Goal: Transaction & Acquisition: Purchase product/service

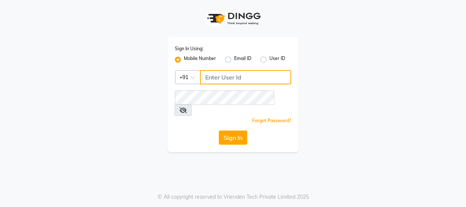
type input "8755001716"
click at [223, 132] on button "Sign In" at bounding box center [233, 138] width 29 height 14
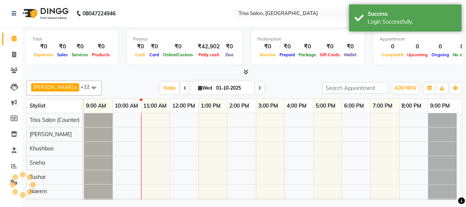
select select "en"
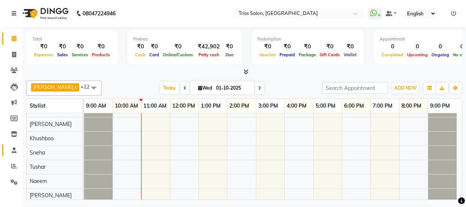
click at [12, 150] on icon at bounding box center [14, 150] width 5 height 6
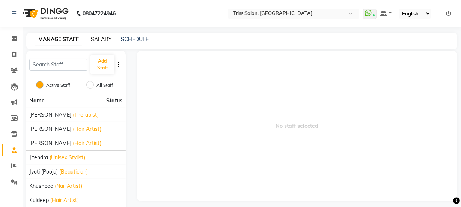
click at [102, 41] on link "SALARY" at bounding box center [101, 39] width 21 height 7
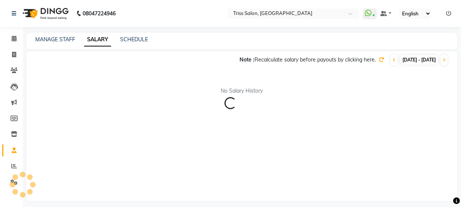
click at [408, 58] on span "[DATE] - [DATE]" at bounding box center [418, 59] width 37 height 9
select select "10"
select select "2025"
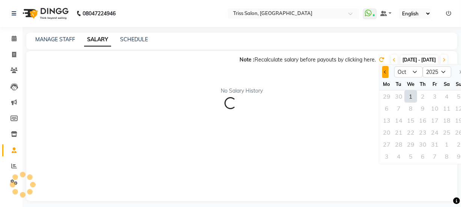
click at [386, 69] on button "Previous month" at bounding box center [385, 72] width 6 height 12
select select "9"
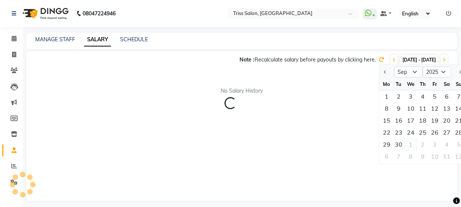
click at [404, 143] on div "1" at bounding box center [410, 144] width 12 height 12
type input "01-10-2025"
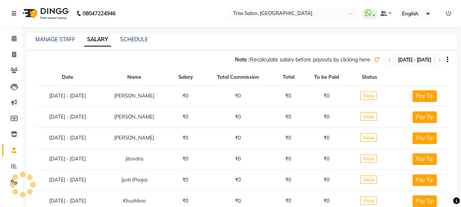
click at [374, 60] on icon at bounding box center [376, 59] width 5 height 5
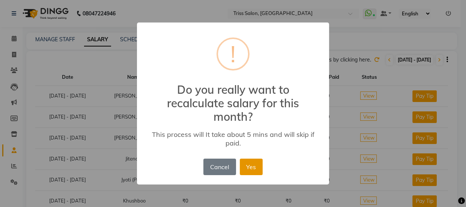
click at [242, 165] on button "Yes" at bounding box center [251, 167] width 23 height 17
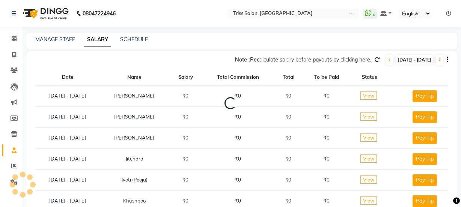
click at [396, 59] on span "[DATE] - [DATE]" at bounding box center [414, 59] width 37 height 9
select select "10"
select select "2025"
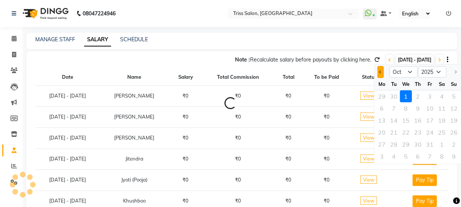
click at [382, 75] on button "Previous month" at bounding box center [380, 72] width 6 height 12
select select "9"
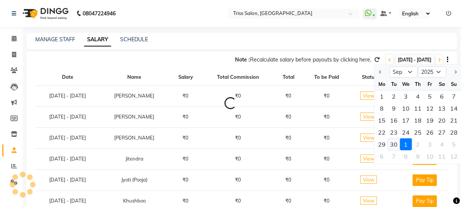
click at [394, 144] on div "30" at bounding box center [393, 144] width 12 height 12
type input "30-09-2025"
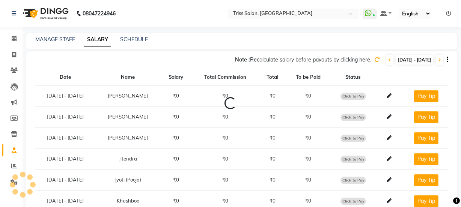
click at [374, 59] on icon at bounding box center [376, 59] width 5 height 5
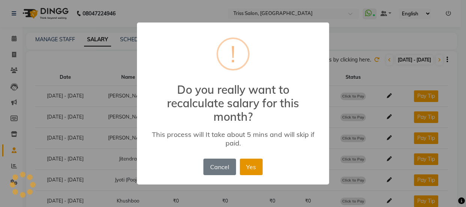
click at [252, 165] on button "Yes" at bounding box center [251, 167] width 23 height 17
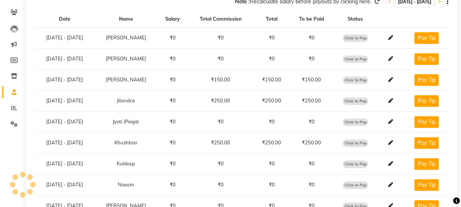
scroll to position [58, 0]
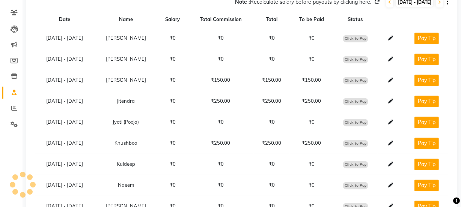
click at [356, 77] on span "Click to Pay" at bounding box center [355, 81] width 26 height 8
select select "1"
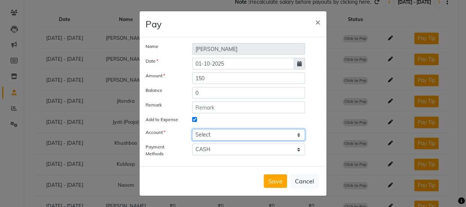
click at [232, 132] on select "Select [PERSON_NAME] cash" at bounding box center [248, 135] width 113 height 12
select select "2476"
click at [192, 129] on select "Select [PERSON_NAME] cash" at bounding box center [248, 135] width 113 height 12
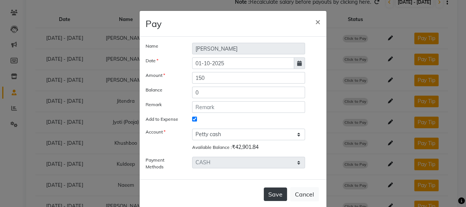
click at [271, 194] on button "Save" at bounding box center [275, 195] width 23 height 14
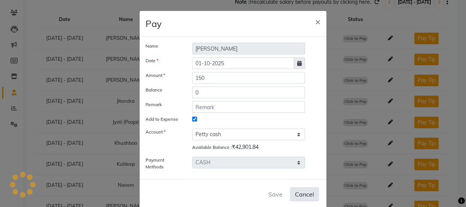
click at [301, 195] on button "Cancel" at bounding box center [304, 194] width 29 height 14
select select
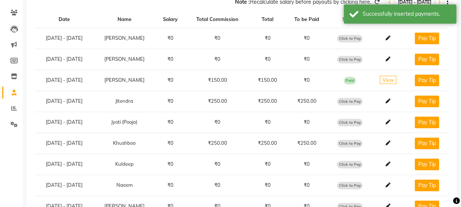
click at [346, 100] on span "Click to Pay" at bounding box center [350, 102] width 26 height 8
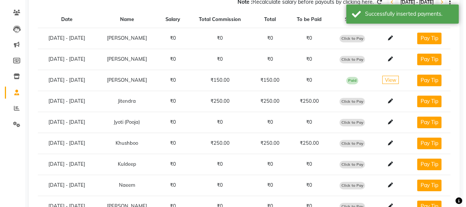
select select "1"
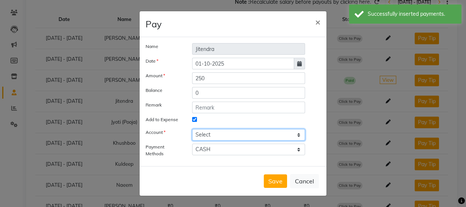
click at [244, 133] on select "Select [PERSON_NAME] cash" at bounding box center [248, 135] width 113 height 12
select select "2476"
click at [192, 129] on select "Select [PERSON_NAME] cash" at bounding box center [248, 135] width 113 height 12
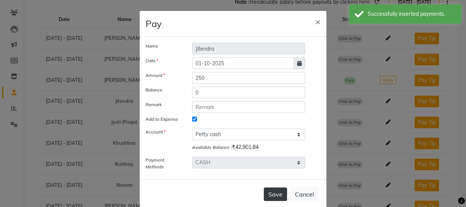
click at [275, 191] on button "Save" at bounding box center [275, 195] width 23 height 14
select select
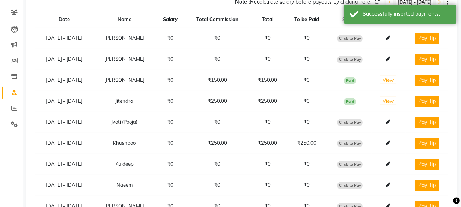
click at [350, 143] on span "Click to Pay" at bounding box center [350, 144] width 26 height 8
select select "1"
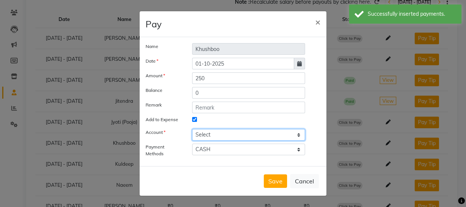
click at [260, 131] on select "Select [PERSON_NAME] cash" at bounding box center [248, 135] width 113 height 12
select select "2476"
click at [192, 129] on select "Select [PERSON_NAME] cash" at bounding box center [248, 135] width 113 height 12
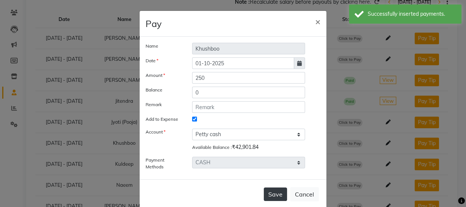
click at [274, 198] on button "Save" at bounding box center [275, 195] width 23 height 14
select select
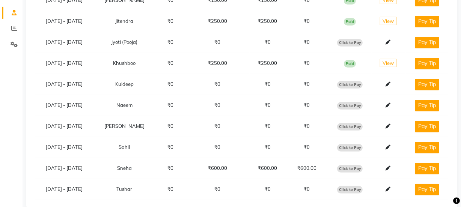
scroll to position [150, 0]
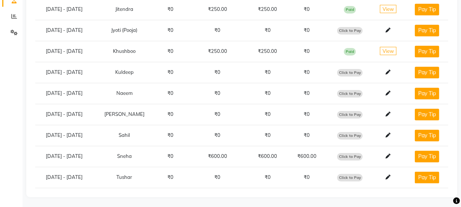
click at [350, 155] on span "Click to Pay" at bounding box center [350, 157] width 26 height 8
select select "1"
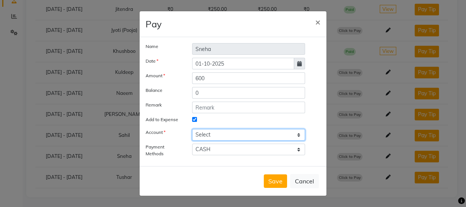
click at [252, 134] on select "Select [PERSON_NAME] cash" at bounding box center [248, 135] width 113 height 12
select select "2476"
click at [192, 129] on select "Select [PERSON_NAME] cash" at bounding box center [248, 135] width 113 height 12
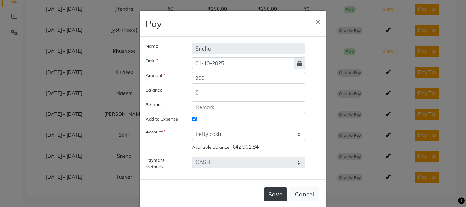
click at [278, 194] on button "Save" at bounding box center [275, 195] width 23 height 14
select select
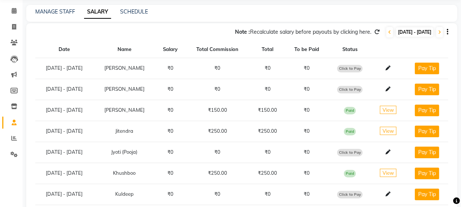
scroll to position [0, 0]
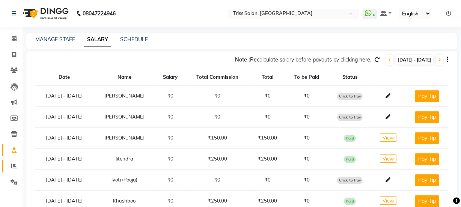
click at [14, 168] on icon at bounding box center [14, 166] width 6 height 6
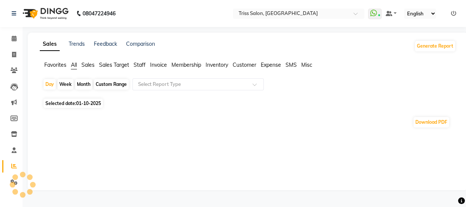
click at [139, 62] on span "Staff" at bounding box center [140, 65] width 12 height 7
click at [165, 84] on input "text" at bounding box center [191, 85] width 108 height 8
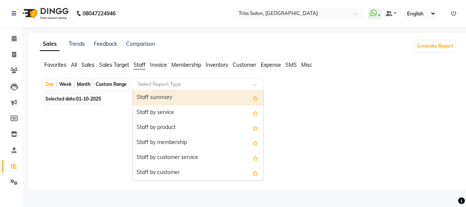
click at [163, 96] on div "Staff summary" at bounding box center [198, 97] width 131 height 15
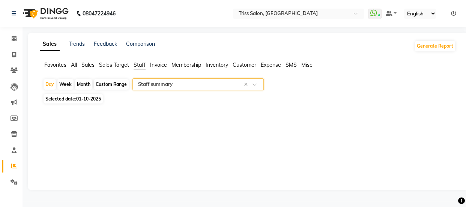
click at [86, 83] on div "Month" at bounding box center [83, 84] width 17 height 11
select select "10"
select select "2025"
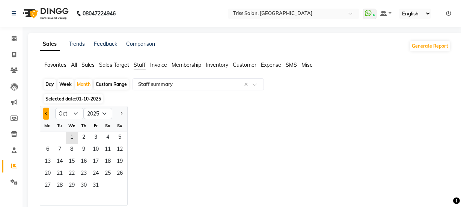
click at [46, 113] on span "Previous month" at bounding box center [46, 113] width 3 height 3
select select "9"
click at [88, 155] on span "11" at bounding box center [84, 150] width 12 height 12
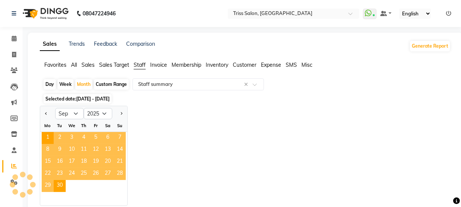
select select "full_report"
select select "csv"
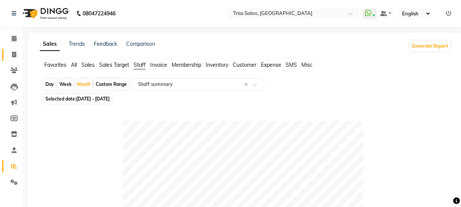
click at [12, 56] on icon at bounding box center [14, 55] width 4 height 6
select select "service"
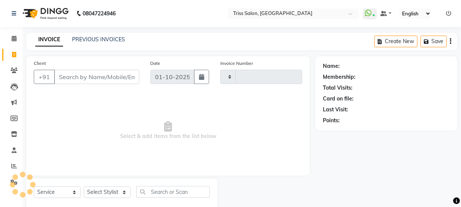
scroll to position [19, 0]
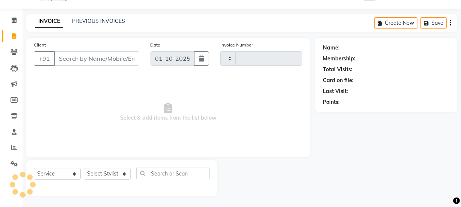
type input "1908"
select select "4304"
click at [95, 56] on input "Client" at bounding box center [96, 58] width 85 height 14
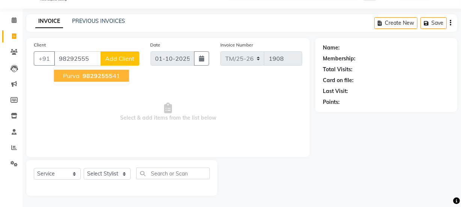
click at [107, 75] on span "98292555" at bounding box center [98, 76] width 30 height 8
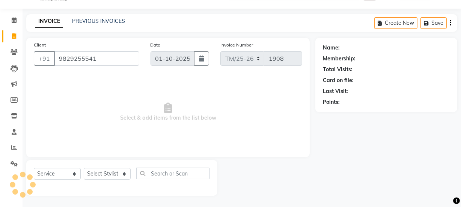
type input "9829255541"
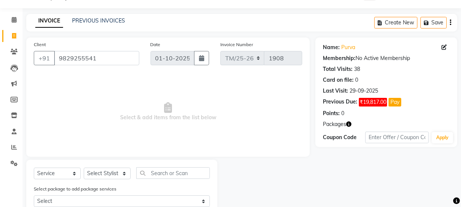
click at [350, 124] on icon "button" at bounding box center [348, 124] width 5 height 5
click at [327, 131] on div "1. Purva Mam :" at bounding box center [321, 131] width 34 height 8
click at [348, 126] on icon "button" at bounding box center [348, 124] width 5 height 5
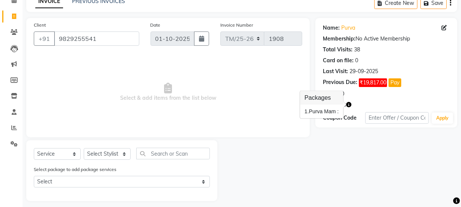
scroll to position [38, 0]
click at [350, 106] on icon "button" at bounding box center [348, 104] width 5 height 5
click at [350, 105] on icon "button" at bounding box center [348, 104] width 5 height 5
click at [348, 104] on icon "button" at bounding box center [348, 104] width 5 height 5
click at [350, 105] on icon "button" at bounding box center [348, 104] width 5 height 5
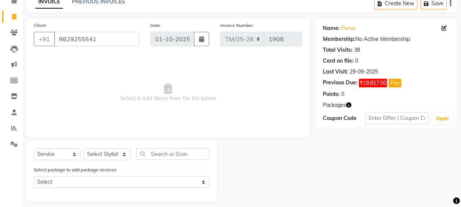
click at [350, 104] on icon "button" at bounding box center [348, 104] width 5 height 5
click at [401, 83] on button "Pay" at bounding box center [394, 83] width 13 height 9
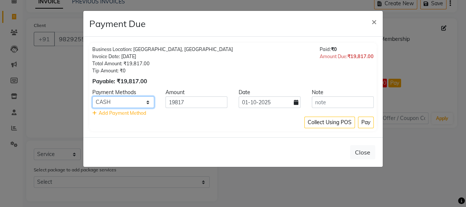
click at [147, 98] on select "PayTM CASH CARD UPI" at bounding box center [123, 102] width 62 height 12
select select "2"
click at [92, 96] on select "PayTM CASH CARD UPI" at bounding box center [123, 102] width 62 height 12
click at [366, 119] on button "Pay" at bounding box center [366, 123] width 16 height 12
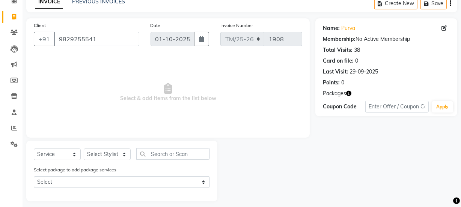
scroll to position [0, 0]
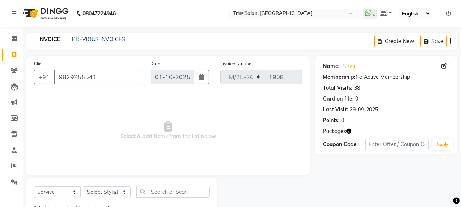
click at [350, 130] on icon "button" at bounding box center [348, 131] width 5 height 5
click at [322, 141] on div "1. Purva Mam :" at bounding box center [321, 138] width 34 height 8
click at [348, 133] on icon "button" at bounding box center [348, 131] width 5 height 5
click at [349, 130] on icon "button" at bounding box center [348, 131] width 5 height 5
click at [15, 59] on link "Invoice" at bounding box center [11, 55] width 18 height 12
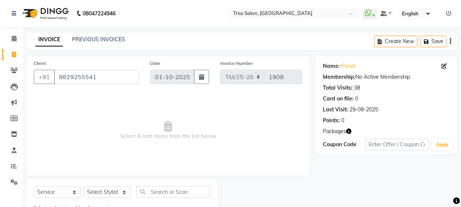
select select "service"
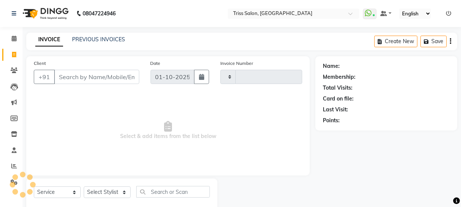
scroll to position [19, 0]
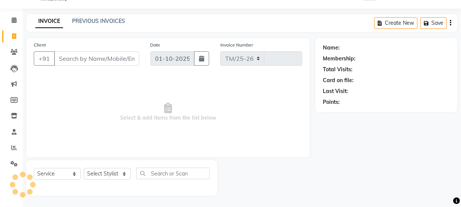
select select "4304"
type input "1908"
click at [97, 61] on input "Client" at bounding box center [96, 58] width 85 height 14
click at [12, 51] on icon at bounding box center [14, 52] width 7 height 6
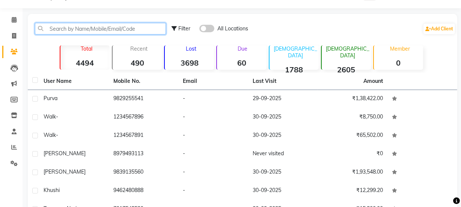
click at [91, 30] on input "text" at bounding box center [100, 29] width 131 height 12
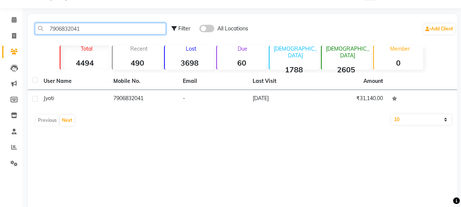
type input "7906832041"
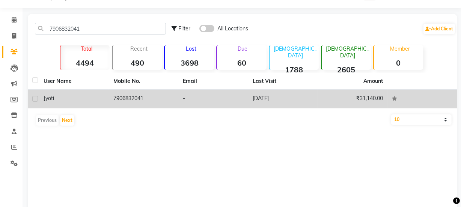
click at [131, 96] on td "7906832041" at bounding box center [144, 99] width 70 height 18
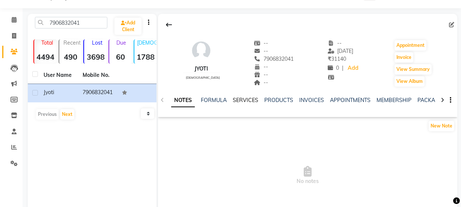
click at [243, 102] on link "SERVICES" at bounding box center [246, 100] width 26 height 7
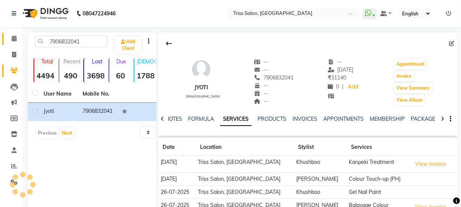
click at [12, 38] on icon at bounding box center [14, 39] width 5 height 6
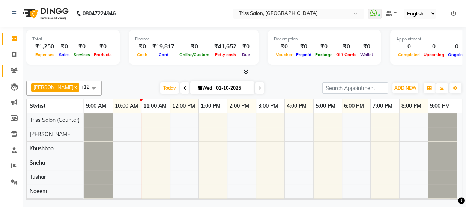
click at [14, 74] on span at bounding box center [14, 70] width 13 height 9
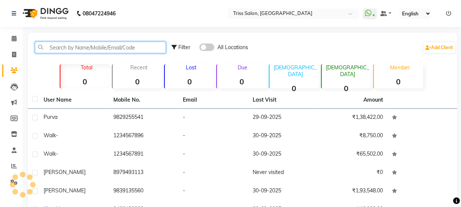
click at [100, 49] on input "text" at bounding box center [100, 48] width 131 height 12
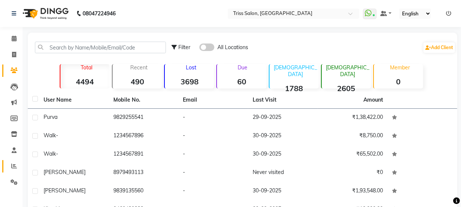
click at [13, 166] on icon at bounding box center [14, 166] width 6 height 6
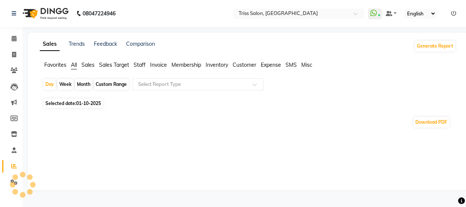
click at [122, 65] on span "Sales Target" at bounding box center [114, 65] width 30 height 7
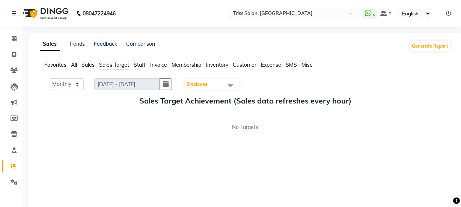
click at [143, 66] on span "Staff" at bounding box center [140, 65] width 12 height 7
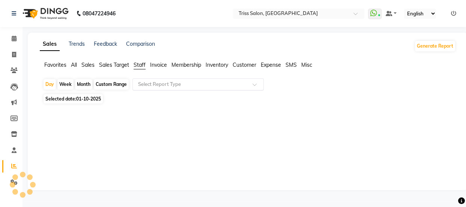
click at [155, 81] on input "text" at bounding box center [191, 85] width 108 height 8
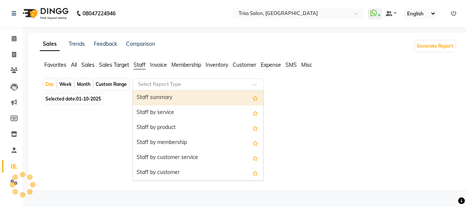
click at [163, 95] on div "Staff summary" at bounding box center [198, 97] width 131 height 15
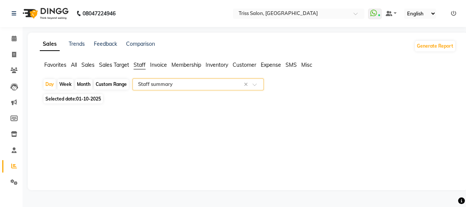
click at [89, 64] on span "Sales" at bounding box center [87, 65] width 13 height 7
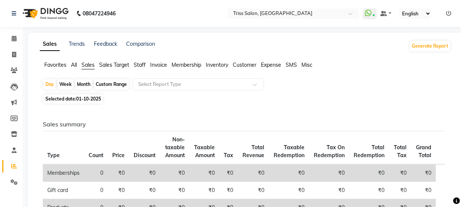
click at [122, 66] on span "Sales Target" at bounding box center [114, 65] width 30 height 7
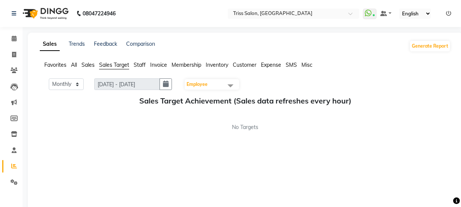
click at [138, 65] on span "Staff" at bounding box center [140, 65] width 12 height 7
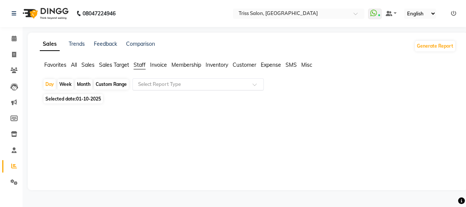
click at [177, 83] on input "text" at bounding box center [191, 85] width 108 height 8
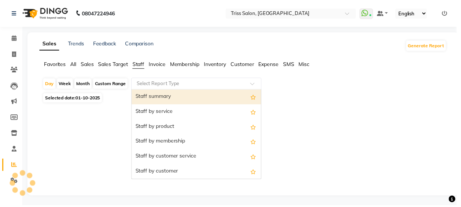
click at [169, 98] on div "Staff summary" at bounding box center [198, 97] width 131 height 15
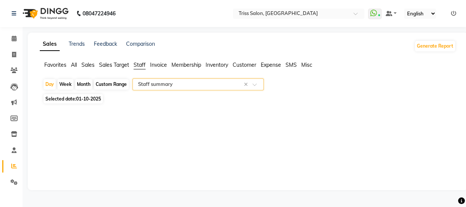
click at [86, 83] on div "Month" at bounding box center [83, 84] width 17 height 11
select select "10"
select select "2025"
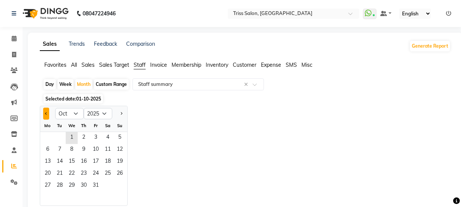
click at [47, 113] on span "Previous month" at bounding box center [46, 113] width 3 height 3
select select "9"
click at [82, 150] on span "11" at bounding box center [84, 150] width 12 height 12
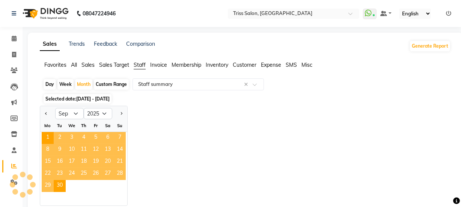
select select "full_report"
select select "csv"
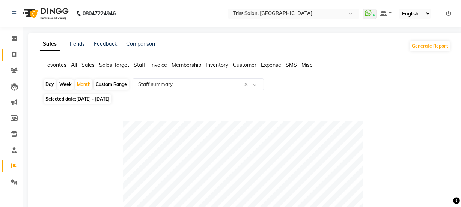
click at [8, 51] on span at bounding box center [14, 55] width 13 height 9
select select "service"
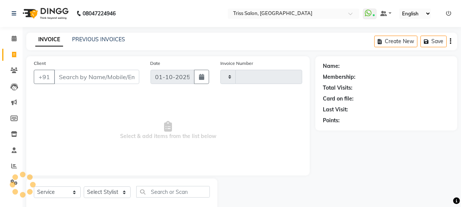
scroll to position [19, 0]
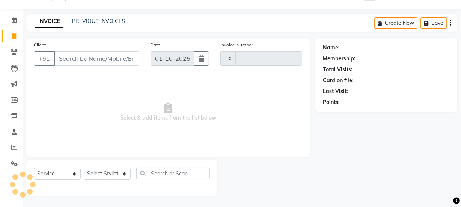
type input "1908"
select select "4304"
click at [93, 178] on select "Select Stylist" at bounding box center [107, 174] width 47 height 12
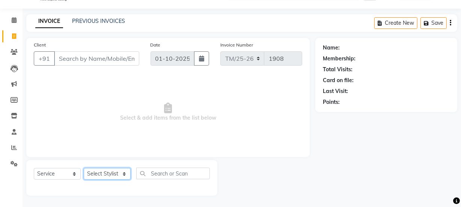
click at [88, 174] on select "Select Stylist" at bounding box center [107, 174] width 47 height 12
click at [105, 169] on select "Select Stylist Bhim Ram [PERSON_NAME] [PERSON_NAME] (Pooja) [PERSON_NAME] [PERS…" at bounding box center [107, 174] width 47 height 12
select select "72759"
click at [84, 168] on select "Select Stylist Bhim Ram [PERSON_NAME] [PERSON_NAME] (Pooja) [PERSON_NAME] [PERS…" at bounding box center [107, 174] width 47 height 12
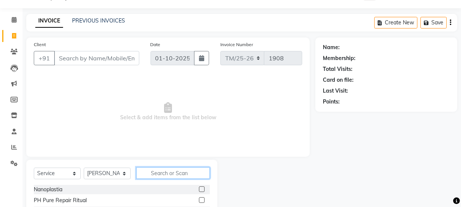
click at [161, 176] on input "text" at bounding box center [173, 173] width 74 height 12
type input "creat"
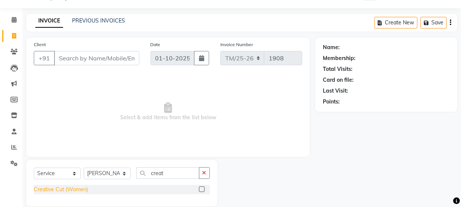
click at [50, 192] on div "Creative Cut (Women)" at bounding box center [61, 190] width 54 height 8
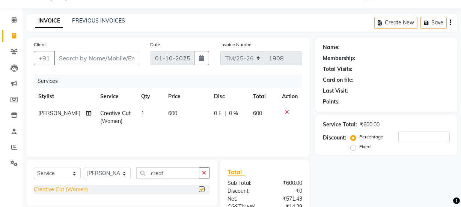
checkbox input "false"
click at [168, 112] on span "600" at bounding box center [172, 113] width 9 height 7
select select "72759"
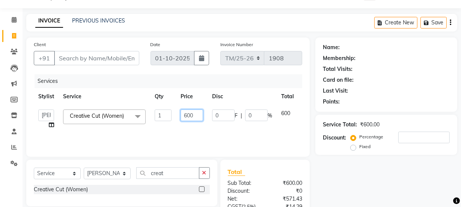
click at [186, 116] on input "600" at bounding box center [191, 116] width 23 height 12
type input "800"
click at [383, 173] on div "Name: Membership: Total Visits: Card on file: Last Visit: Points: Service Total…" at bounding box center [388, 154] width 147 height 233
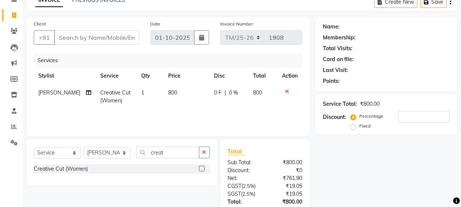
scroll to position [51, 0]
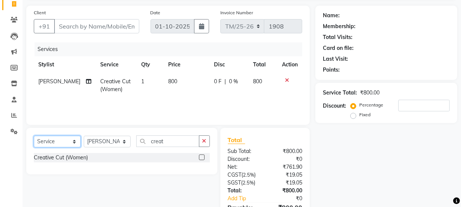
click at [56, 137] on select "Select Service Product Membership Package Voucher Prepaid Gift Card" at bounding box center [57, 142] width 47 height 12
select select "product"
click at [34, 136] on select "Select Service Product Membership Package Voucher Prepaid Gift Card" at bounding box center [57, 142] width 47 height 12
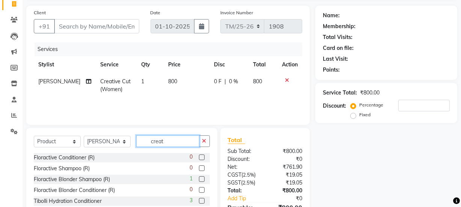
click at [158, 141] on input "creat" at bounding box center [167, 141] width 63 height 12
click at [187, 141] on input "creat" at bounding box center [167, 141] width 63 height 12
type input "c"
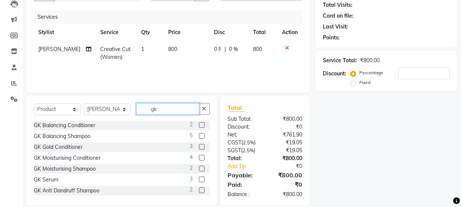
scroll to position [94, 0]
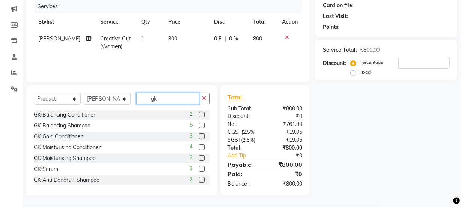
type input "gk"
click at [40, 172] on div "GK Serum" at bounding box center [46, 169] width 24 height 8
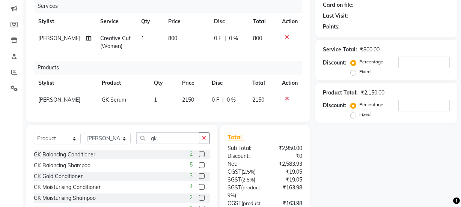
checkbox input "false"
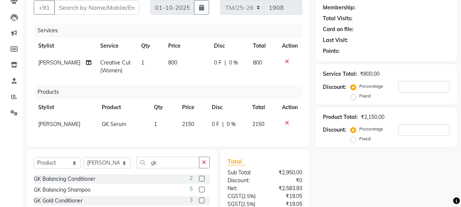
scroll to position [71, 0]
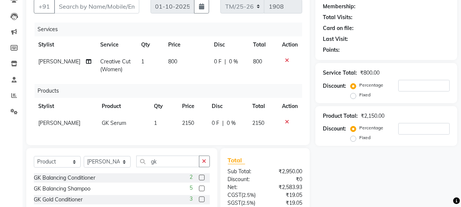
click at [183, 121] on span "2150" at bounding box center [188, 123] width 12 height 7
select select "72759"
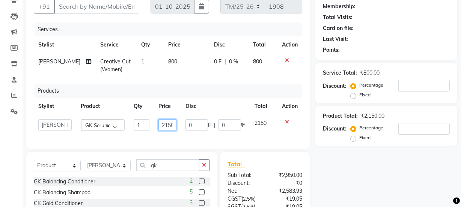
click at [172, 125] on input "2150" at bounding box center [167, 125] width 18 height 12
click at [172, 126] on input "2150" at bounding box center [167, 125] width 18 height 12
type input "2"
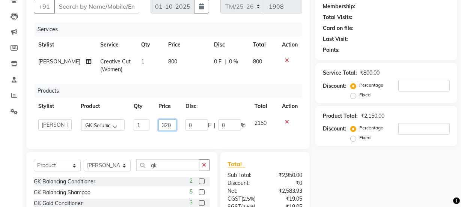
type input "3200"
click at [372, 174] on div "Name: Membership: Total Visits: Card on file: Last Visit: Points: Service Total…" at bounding box center [388, 140] width 147 height 308
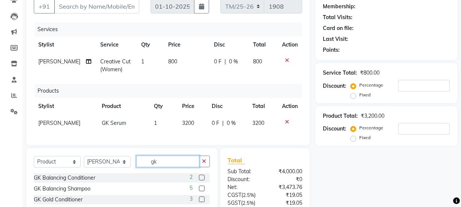
click at [170, 164] on input "gk" at bounding box center [167, 162] width 63 height 12
type input "g"
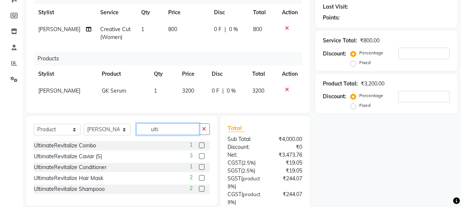
scroll to position [105, 0]
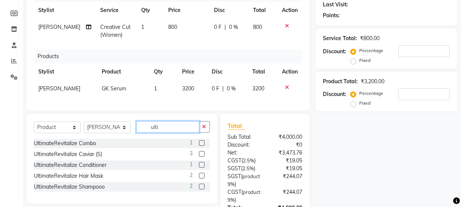
type input "ulti"
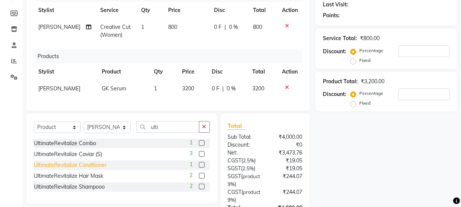
click at [86, 168] on div "UltimateRevitalize Conditioner" at bounding box center [70, 165] width 73 height 8
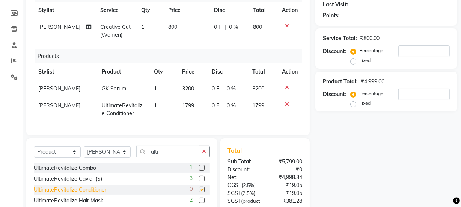
checkbox input "false"
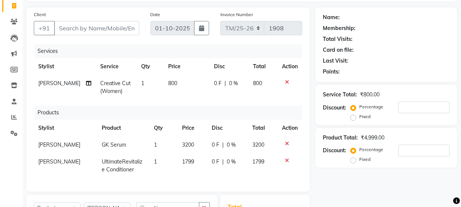
scroll to position [49, 0]
click at [98, 32] on input "Client" at bounding box center [96, 28] width 85 height 14
type input "7"
type input "0"
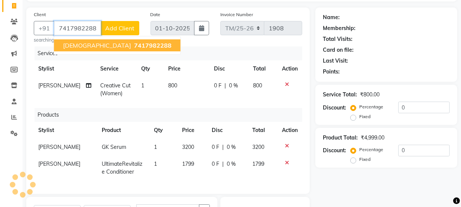
type input "7417982288"
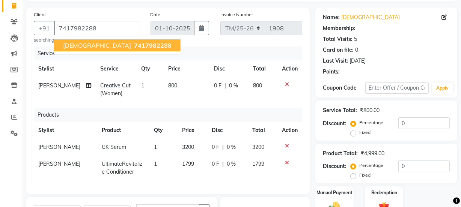
click at [111, 51] on button "[DEMOGRAPHIC_DATA] 7417982288" at bounding box center [117, 45] width 126 height 12
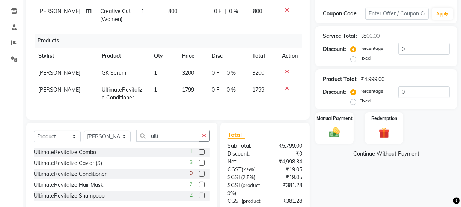
scroll to position [134, 0]
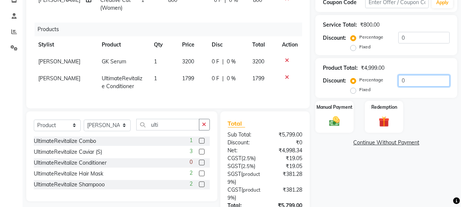
click at [416, 83] on input "0" at bounding box center [423, 81] width 51 height 12
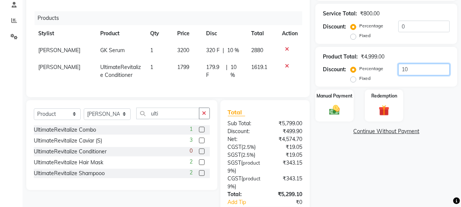
scroll to position [79, 0]
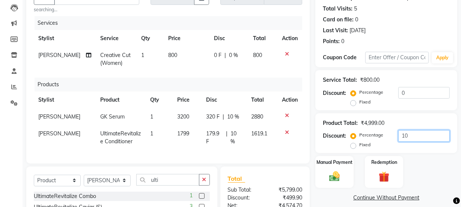
type input "10"
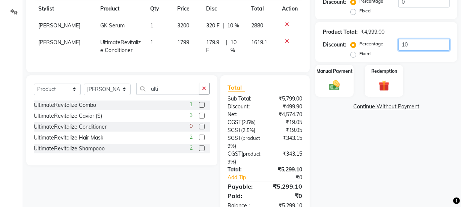
scroll to position [197, 0]
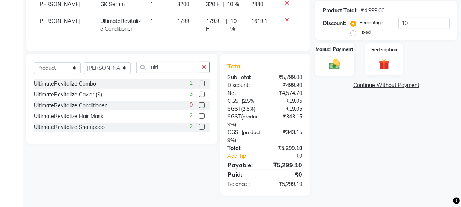
click at [336, 46] on label "Manual Payment" at bounding box center [334, 49] width 38 height 7
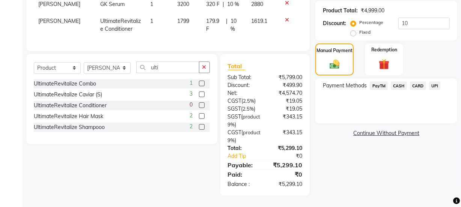
click at [417, 81] on span "CARD" at bounding box center [418, 85] width 16 height 9
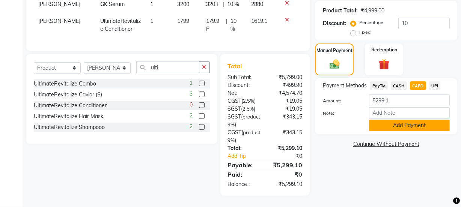
click at [408, 120] on button "Add Payment" at bounding box center [409, 126] width 81 height 12
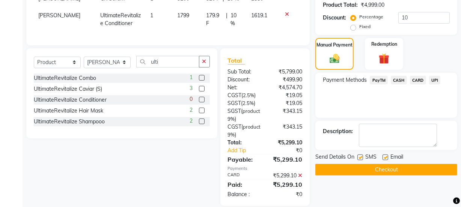
scroll to position [213, 0]
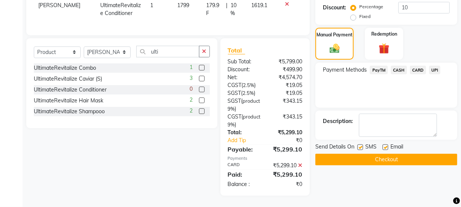
click at [401, 154] on button "Checkout" at bounding box center [386, 160] width 142 height 12
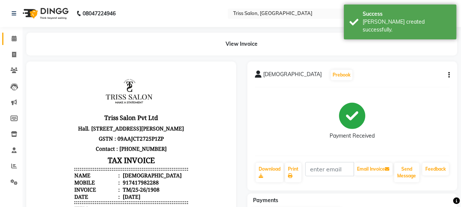
click at [17, 39] on span at bounding box center [14, 39] width 13 height 9
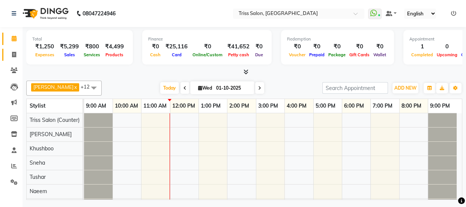
click at [12, 56] on icon at bounding box center [14, 55] width 4 height 6
select select "service"
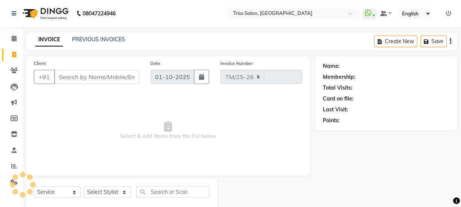
select select "4304"
type input "1909"
click at [98, 189] on select "Select Stylist Bhim Ram [PERSON_NAME] [PERSON_NAME] (Pooja) [PERSON_NAME] [PERS…" at bounding box center [107, 192] width 47 height 12
select select "72759"
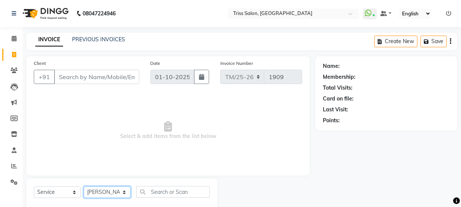
click at [84, 186] on select "Select Stylist Bhim Ram [PERSON_NAME] [PERSON_NAME] (Pooja) [PERSON_NAME] [PERS…" at bounding box center [107, 192] width 47 height 12
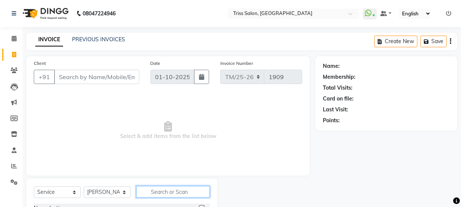
click at [168, 194] on input "text" at bounding box center [173, 192] width 74 height 12
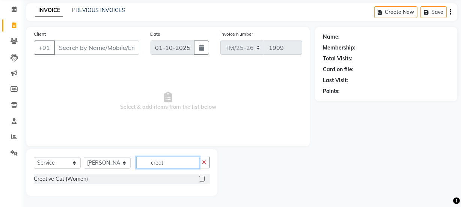
type input "creat"
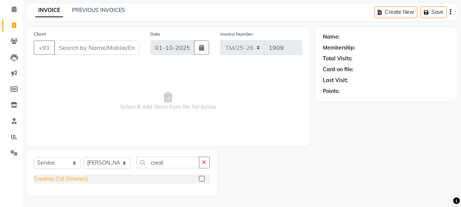
click at [41, 179] on div "Creative Cut (Women)" at bounding box center [61, 179] width 54 height 8
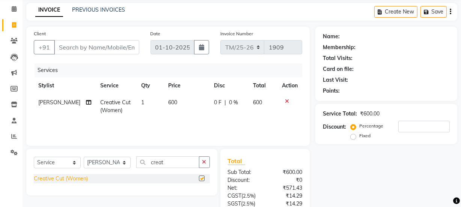
checkbox input "false"
click at [168, 100] on span "600" at bounding box center [172, 102] width 9 height 7
select select "72759"
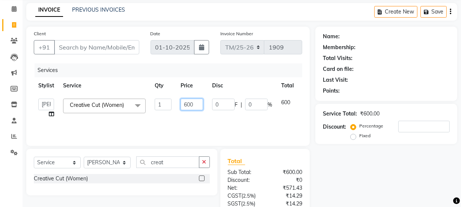
click at [183, 105] on input "600" at bounding box center [191, 105] width 23 height 12
click at [188, 104] on input "600" at bounding box center [191, 105] width 23 height 12
type input "800"
click at [375, 185] on div "Name: Membership: Total Visits: Card on file: Last Visit: Points: Service Total…" at bounding box center [388, 143] width 147 height 233
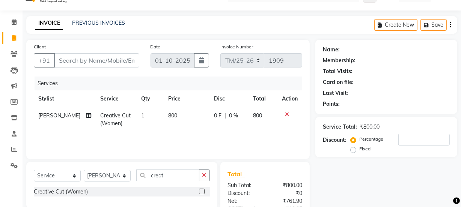
scroll to position [0, 0]
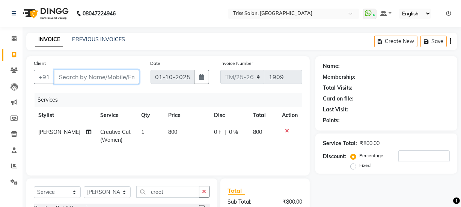
click at [93, 77] on input "Client" at bounding box center [96, 77] width 85 height 14
click at [95, 76] on input "Client" at bounding box center [96, 77] width 85 height 14
type input "7"
type input "0"
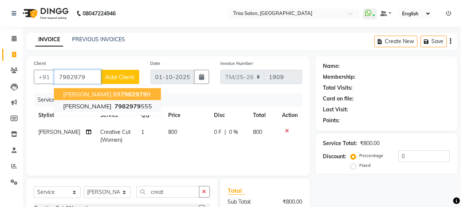
click at [130, 108] on span "7982979" at bounding box center [127, 106] width 26 height 8
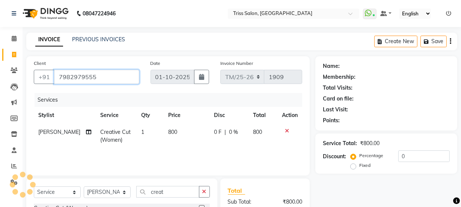
type input "7982979555"
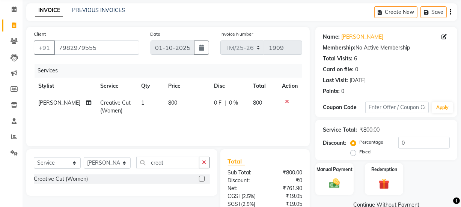
scroll to position [78, 0]
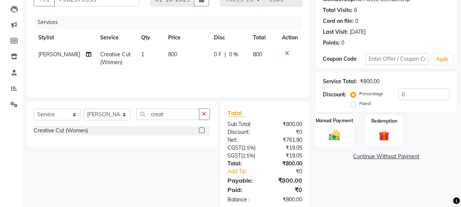
click at [336, 135] on img at bounding box center [334, 135] width 18 height 13
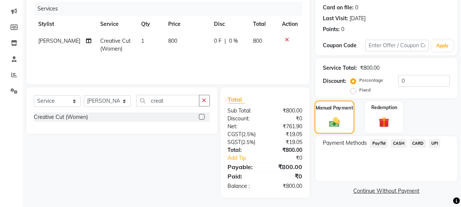
scroll to position [93, 0]
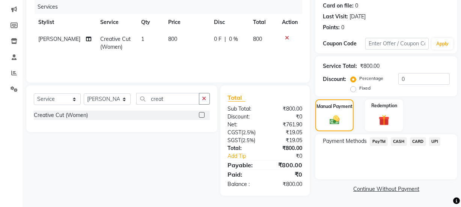
click at [402, 143] on span "CASH" at bounding box center [398, 141] width 16 height 9
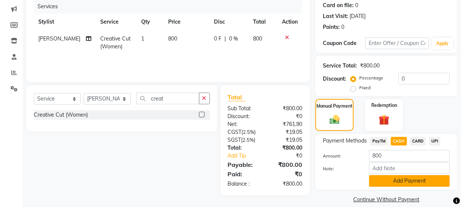
click at [422, 177] on button "Add Payment" at bounding box center [409, 181] width 81 height 12
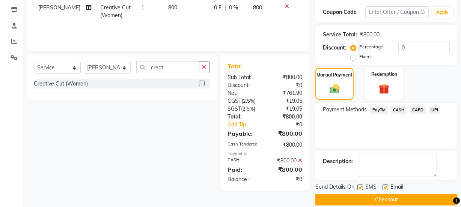
scroll to position [134, 0]
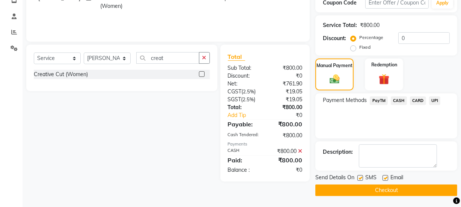
click at [411, 187] on button "Checkout" at bounding box center [386, 191] width 142 height 12
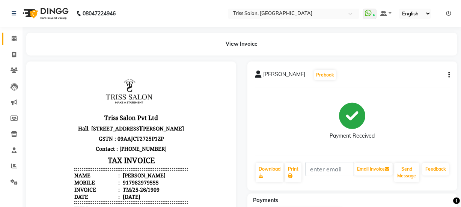
click at [5, 34] on link "Calendar" at bounding box center [11, 39] width 18 height 12
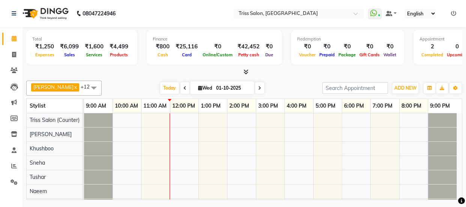
click at [243, 71] on span at bounding box center [244, 72] width 8 height 8
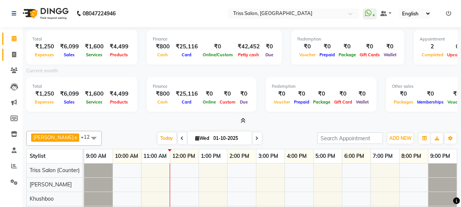
click at [14, 59] on span at bounding box center [14, 55] width 13 height 9
select select "service"
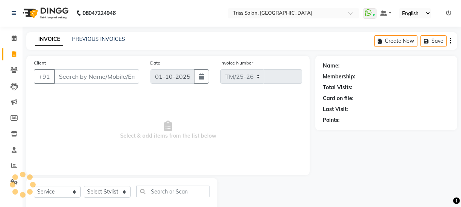
select select "4304"
type input "1910"
click at [105, 187] on select "Select Stylist" at bounding box center [107, 192] width 47 height 12
click at [88, 197] on select "Select Stylist" at bounding box center [107, 192] width 47 height 12
click at [93, 191] on select "Select Stylist Bhim Ram [PERSON_NAME] [PERSON_NAME] (Pooja) [PERSON_NAME] [PERS…" at bounding box center [107, 192] width 47 height 12
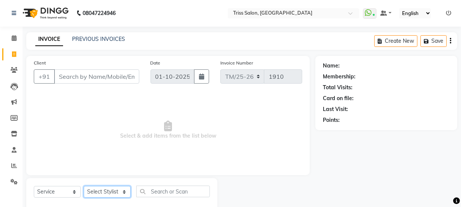
select select "44064"
click at [84, 186] on select "Select Stylist Bhim Ram [PERSON_NAME] [PERSON_NAME] (Pooja) [PERSON_NAME] [PERS…" at bounding box center [107, 192] width 47 height 12
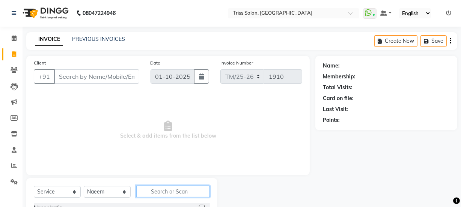
click at [153, 186] on input "text" at bounding box center [173, 192] width 74 height 12
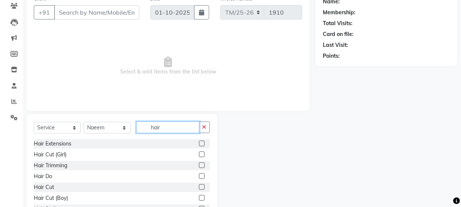
scroll to position [68, 0]
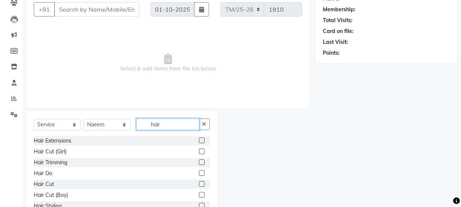
type input "hair"
click at [36, 187] on div "Hair Cut" at bounding box center [44, 184] width 20 height 8
checkbox input "false"
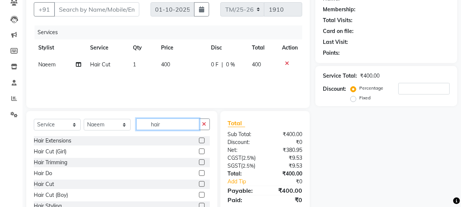
click at [178, 126] on input "hair" at bounding box center [167, 125] width 63 height 12
click at [134, 67] on span "1" at bounding box center [134, 64] width 3 height 7
select select "44064"
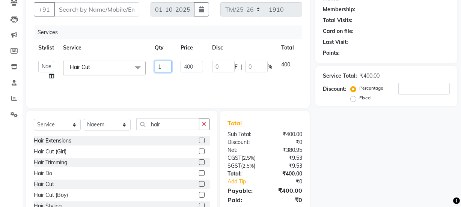
click at [161, 68] on input "1" at bounding box center [163, 67] width 17 height 12
type input "2"
click at [384, 163] on div "Name: Membership: Total Visits: Card on file: Last Visit: Points: Service Total…" at bounding box center [388, 105] width 147 height 233
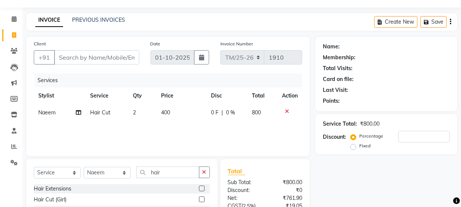
scroll to position [6, 0]
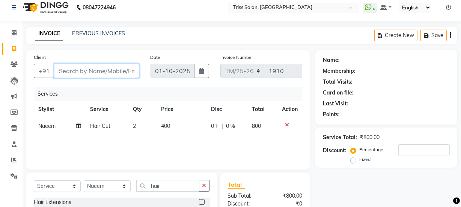
click at [89, 68] on input "Client" at bounding box center [96, 71] width 85 height 14
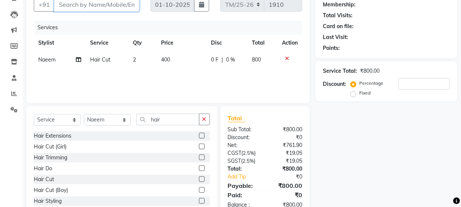
scroll to position [77, 0]
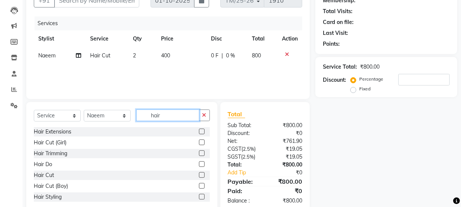
click at [177, 117] on input "hair" at bounding box center [167, 116] width 63 height 12
type input "h"
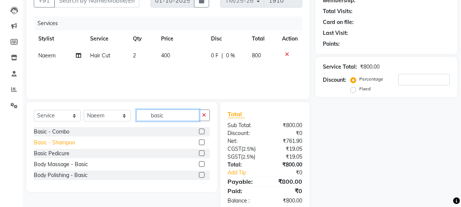
type input "basic"
click at [38, 145] on div "Basic - Shampoo" at bounding box center [54, 143] width 41 height 8
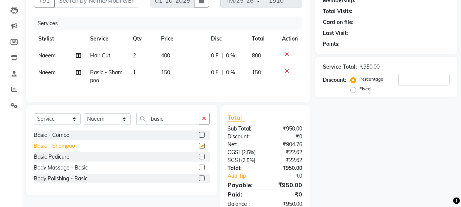
checkbox input "false"
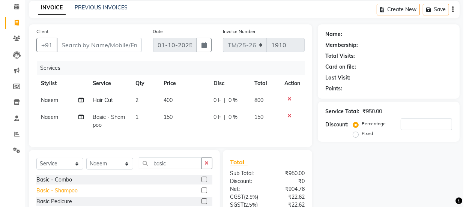
scroll to position [32, 0]
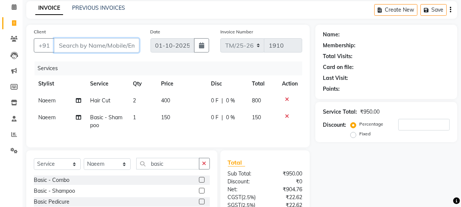
click at [100, 44] on input "Client" at bounding box center [96, 45] width 85 height 14
type input "6"
type input "0"
type input "6307436643"
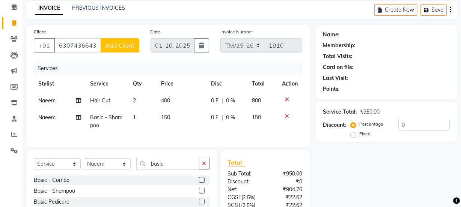
click at [127, 46] on span "Add Client" at bounding box center [120, 46] width 30 height 8
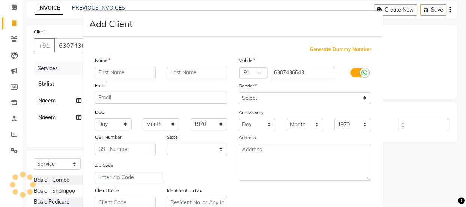
select select "38"
type input "Vineet"
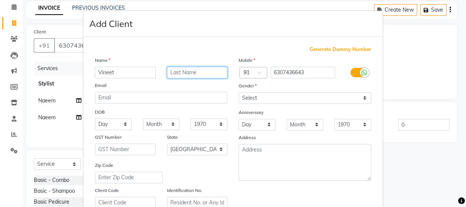
click at [196, 74] on input "text" at bounding box center [197, 73] width 61 height 12
type input "S"
type input "Visistor"
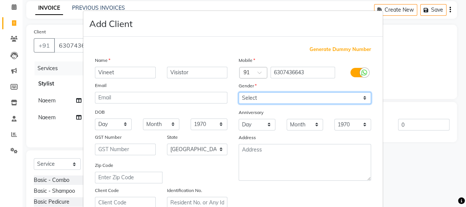
click at [296, 100] on select "Select [DEMOGRAPHIC_DATA] [DEMOGRAPHIC_DATA] Other Prefer Not To Say" at bounding box center [305, 98] width 132 height 12
select select "[DEMOGRAPHIC_DATA]"
click at [239, 92] on select "Select [DEMOGRAPHIC_DATA] [DEMOGRAPHIC_DATA] Other Prefer Not To Say" at bounding box center [305, 98] width 132 height 12
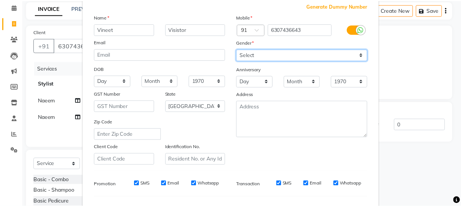
scroll to position [141, 0]
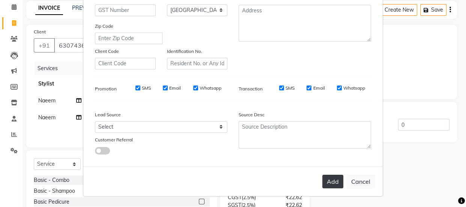
click at [331, 179] on button "Add" at bounding box center [332, 182] width 21 height 14
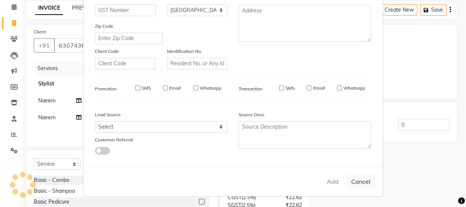
select select
select select "null"
select select
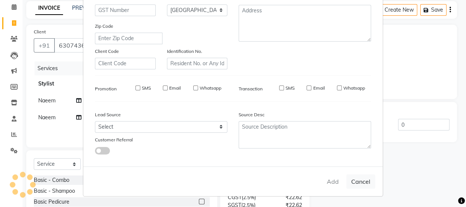
select select
checkbox input "false"
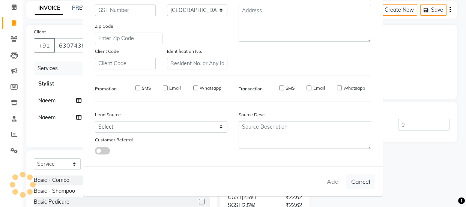
checkbox input "false"
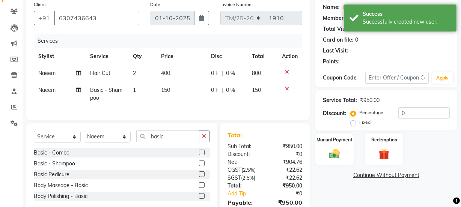
scroll to position [102, 0]
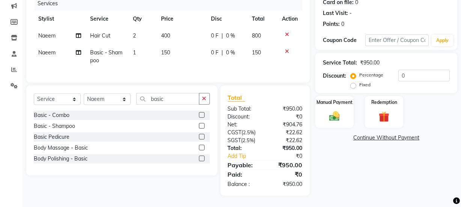
click at [341, 110] on img at bounding box center [334, 116] width 17 height 12
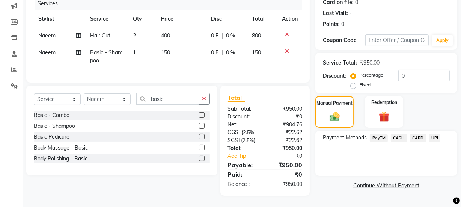
click at [436, 134] on span "UPI" at bounding box center [435, 138] width 12 height 9
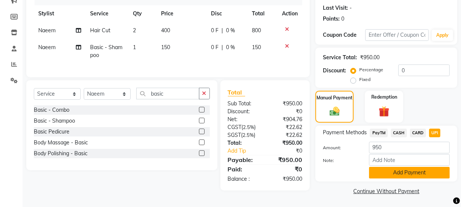
click at [412, 171] on button "Add Payment" at bounding box center [409, 173] width 81 height 12
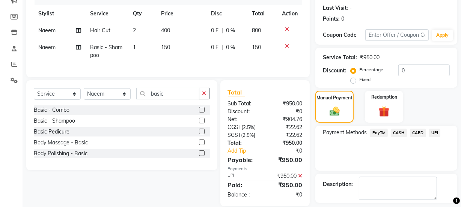
scroll to position [134, 0]
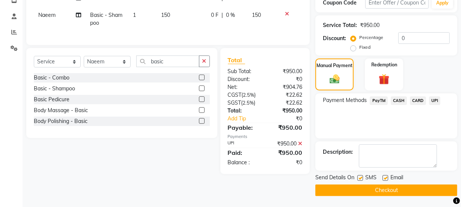
click at [384, 188] on button "Checkout" at bounding box center [386, 191] width 142 height 12
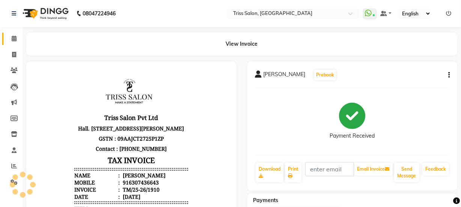
click at [10, 42] on span at bounding box center [14, 39] width 13 height 9
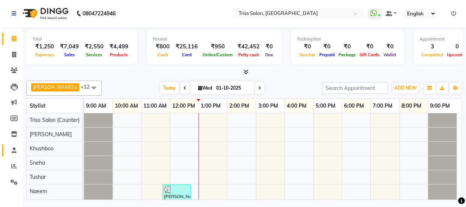
click at [12, 149] on icon at bounding box center [14, 150] width 5 height 6
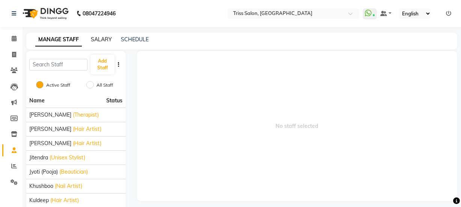
click at [105, 40] on link "SALARY" at bounding box center [101, 39] width 21 height 7
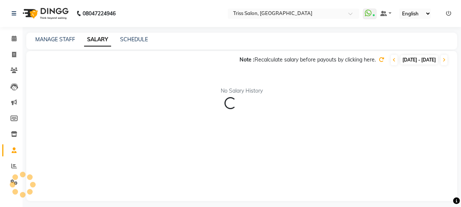
click at [409, 61] on span "[DATE] - [DATE]" at bounding box center [418, 59] width 37 height 9
select select "10"
select select "2025"
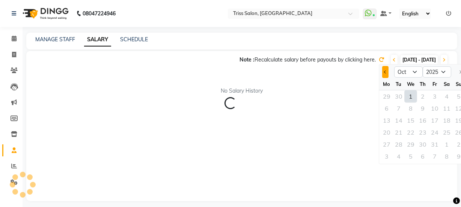
click at [385, 72] on span "Previous month" at bounding box center [385, 72] width 3 height 3
select select "9"
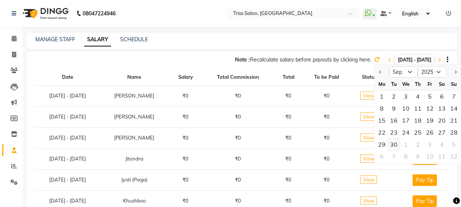
click at [394, 142] on div "30" at bounding box center [393, 144] width 12 height 12
type input "30-09-2025"
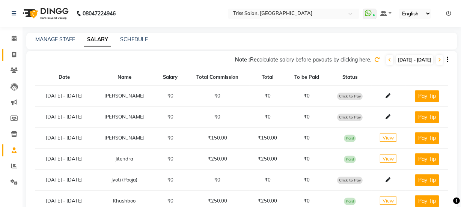
click at [5, 49] on link "Invoice" at bounding box center [11, 55] width 18 height 12
select select "service"
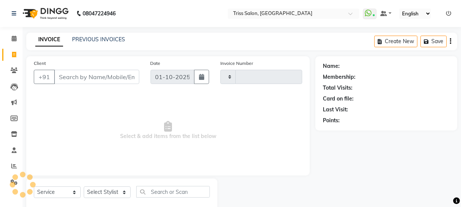
scroll to position [19, 0]
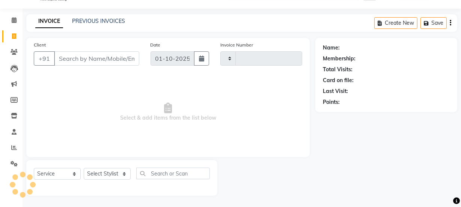
type input "1911"
select select "4304"
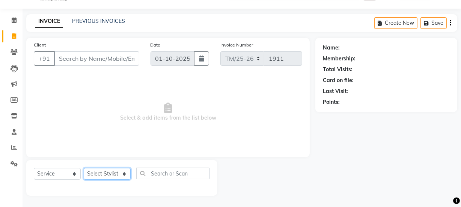
click at [110, 178] on select "Select Stylist Bhim Ram [PERSON_NAME] [PERSON_NAME] (Pooja) [PERSON_NAME] [PERS…" at bounding box center [107, 174] width 47 height 12
select select "67493"
click at [84, 168] on select "Select Stylist Bhim Ram [PERSON_NAME] [PERSON_NAME] (Pooja) [PERSON_NAME] [PERS…" at bounding box center [107, 174] width 47 height 12
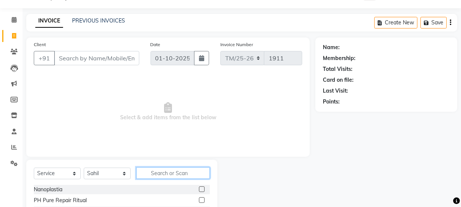
click at [154, 176] on input "text" at bounding box center [173, 173] width 74 height 12
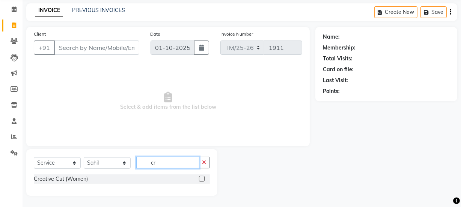
type input "c"
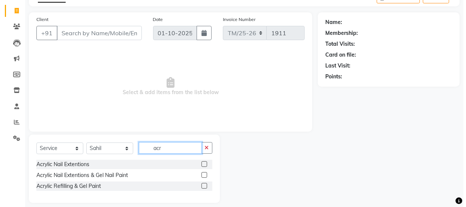
scroll to position [51, 0]
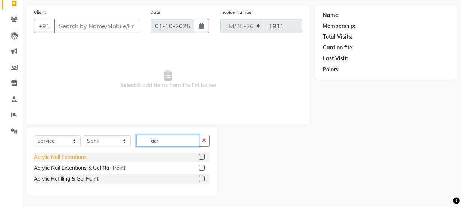
type input "acr"
click at [38, 158] on div "Acrylic Nail Extentions" at bounding box center [60, 157] width 53 height 8
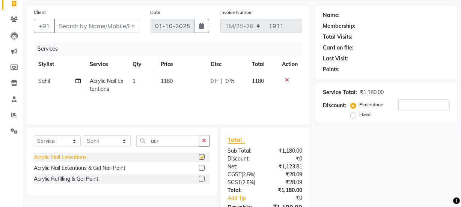
checkbox input "false"
click at [173, 86] on td "1180" at bounding box center [181, 85] width 50 height 25
select select "67493"
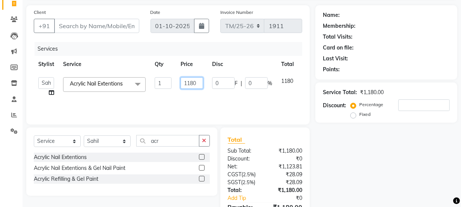
click at [198, 85] on input "1180" at bounding box center [191, 83] width 23 height 12
type input "1"
type input "1800"
click at [391, 154] on div "Name: Membership: Total Visits: Card on file: Last Visit: Points: Service Total…" at bounding box center [388, 121] width 147 height 233
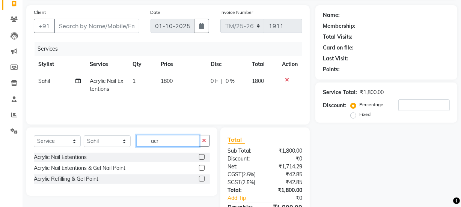
click at [180, 143] on input "acr" at bounding box center [167, 141] width 63 height 12
type input "a"
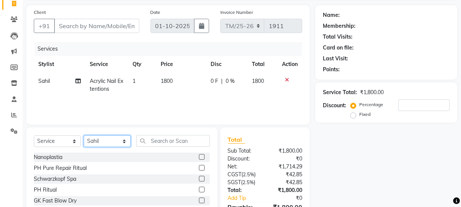
click at [101, 138] on select "Select Stylist Bhim Ram [PERSON_NAME] [PERSON_NAME] (Pooja) [PERSON_NAME] [PERS…" at bounding box center [107, 141] width 47 height 12
select select "65478"
click at [84, 135] on select "Select Stylist Bhim Ram [PERSON_NAME] [PERSON_NAME] (Pooja) [PERSON_NAME] [PERS…" at bounding box center [107, 141] width 47 height 12
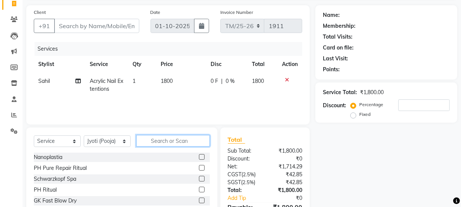
click at [184, 138] on input "text" at bounding box center [173, 141] width 74 height 12
type input "th"
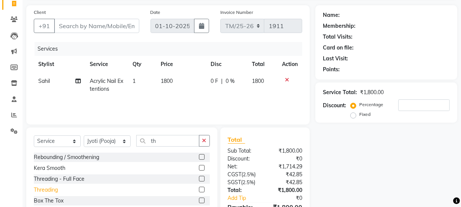
click at [36, 188] on div "Threading" at bounding box center [46, 190] width 24 height 8
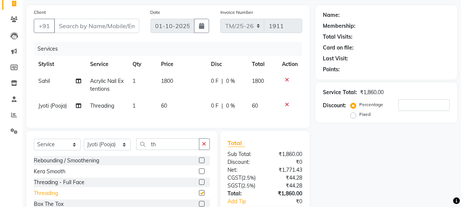
checkbox input "false"
click at [140, 106] on td "1" at bounding box center [142, 106] width 28 height 17
select select "65478"
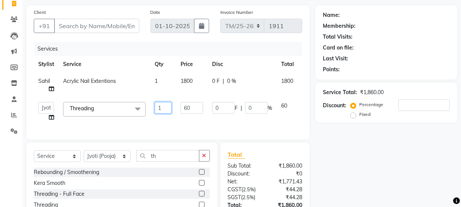
click at [167, 109] on input "1" at bounding box center [163, 108] width 17 height 12
type input "2"
click at [389, 178] on div "Name: Membership: Total Visits: Card on file: Last Visit: Points: Service Total…" at bounding box center [388, 129] width 147 height 248
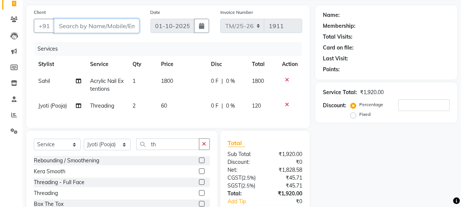
click at [101, 20] on input "Client" at bounding box center [96, 26] width 85 height 14
type input "9"
type input "0"
type input "9810866675"
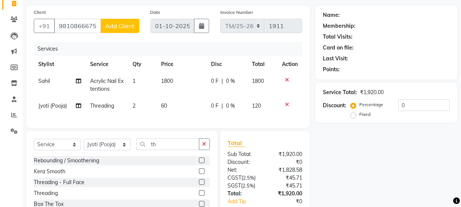
click at [129, 30] on button "Add Client" at bounding box center [120, 26] width 39 height 14
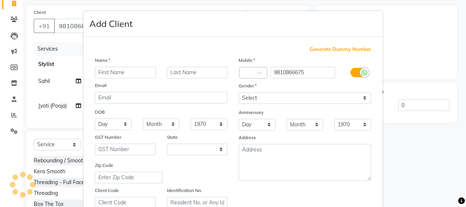
select select "38"
type input "Jyotee"
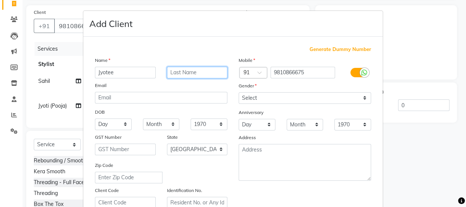
click at [204, 74] on input "text" at bounding box center [197, 73] width 61 height 12
type input "[PERSON_NAME]"
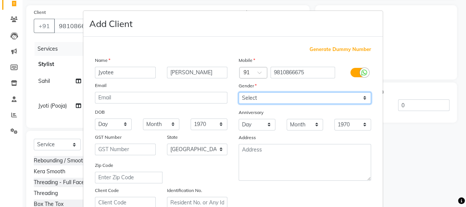
click at [296, 92] on select "Select [DEMOGRAPHIC_DATA] [DEMOGRAPHIC_DATA] Other Prefer Not To Say" at bounding box center [305, 98] width 132 height 12
select select "[DEMOGRAPHIC_DATA]"
click at [239, 92] on select "Select [DEMOGRAPHIC_DATA] [DEMOGRAPHIC_DATA] Other Prefer Not To Say" at bounding box center [305, 98] width 132 height 12
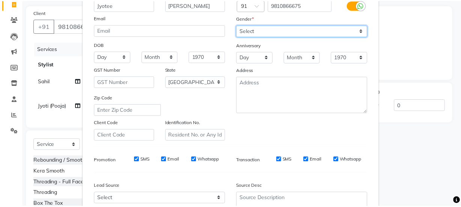
scroll to position [141, 0]
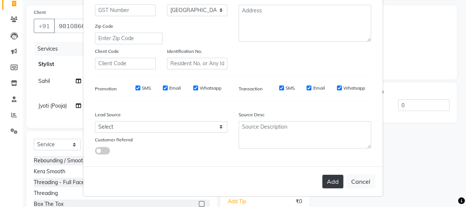
click at [329, 182] on button "Add" at bounding box center [332, 182] width 21 height 14
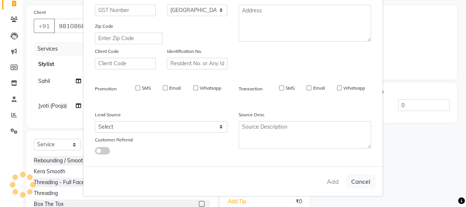
select select
select select "null"
select select
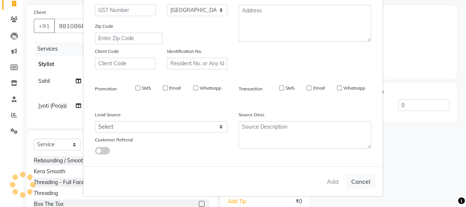
select select
checkbox input "false"
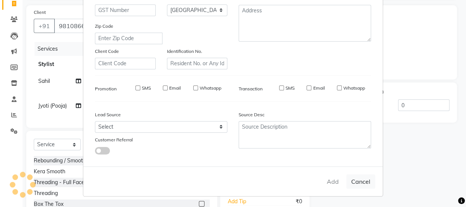
checkbox input "false"
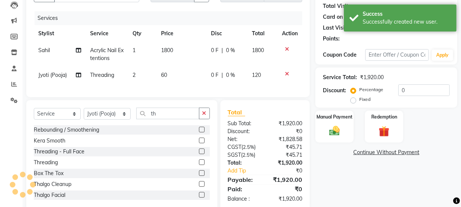
scroll to position [102, 0]
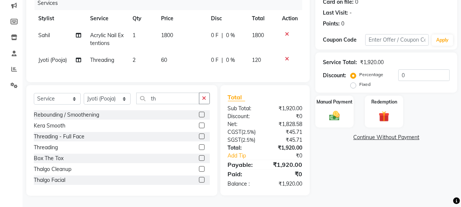
click at [340, 112] on img at bounding box center [334, 116] width 17 height 12
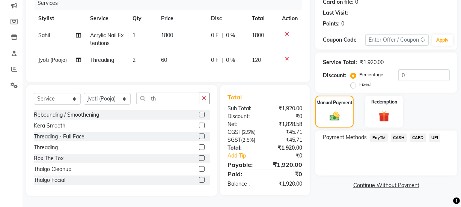
click at [422, 135] on span "CARD" at bounding box center [418, 138] width 16 height 9
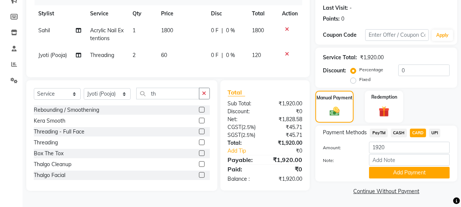
scroll to position [103, 0]
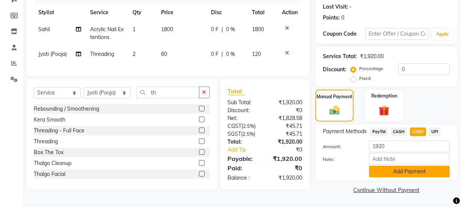
click at [413, 171] on button "Add Payment" at bounding box center [409, 172] width 81 height 12
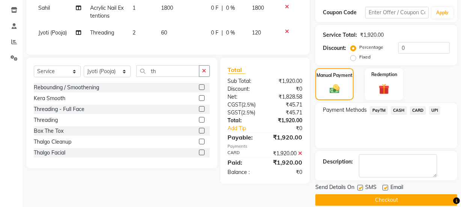
scroll to position [134, 0]
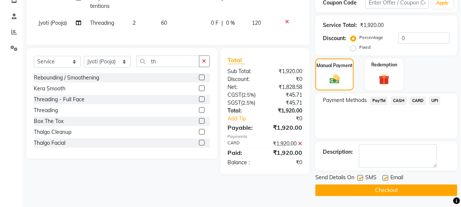
click at [397, 187] on button "Checkout" at bounding box center [386, 191] width 142 height 12
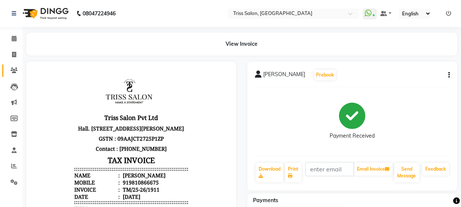
click at [14, 65] on link "Clients" at bounding box center [11, 71] width 18 height 12
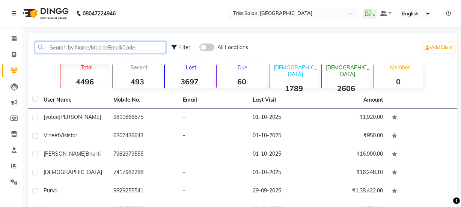
click at [84, 47] on input "text" at bounding box center [100, 48] width 131 height 12
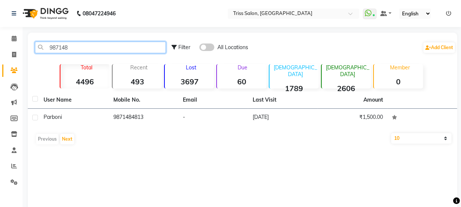
type input "987148"
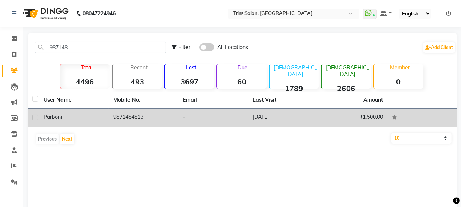
click at [133, 120] on td "9871484813" at bounding box center [144, 118] width 70 height 18
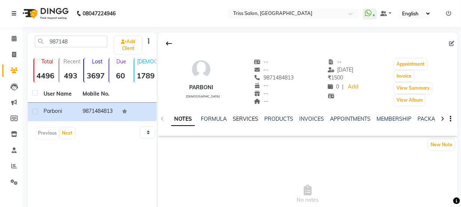
click at [246, 119] on link "SERVICES" at bounding box center [246, 119] width 26 height 7
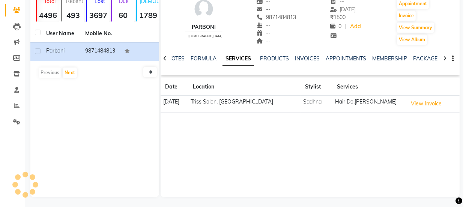
scroll to position [62, 0]
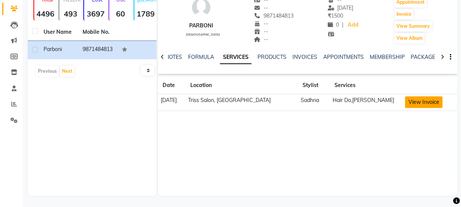
click at [415, 102] on button "View Invoice" at bounding box center [424, 102] width 38 height 12
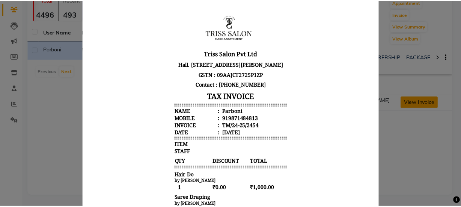
scroll to position [0, 0]
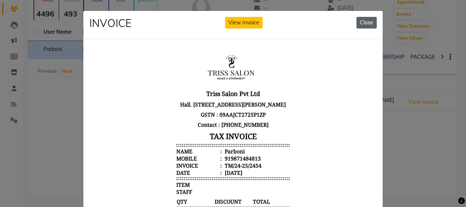
click at [365, 21] on button "Close" at bounding box center [366, 23] width 20 height 12
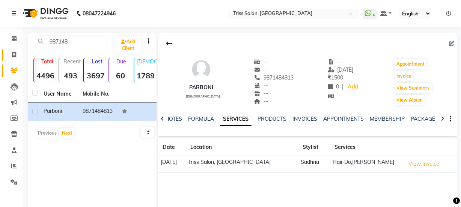
click at [15, 52] on icon at bounding box center [14, 55] width 4 height 6
select select "service"
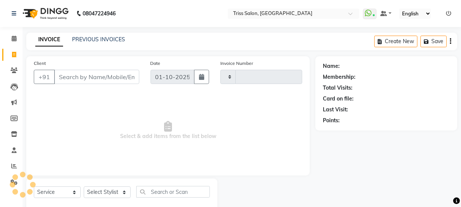
scroll to position [19, 0]
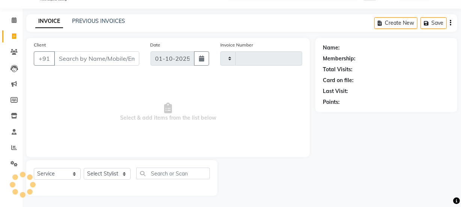
type input "1912"
select select "4304"
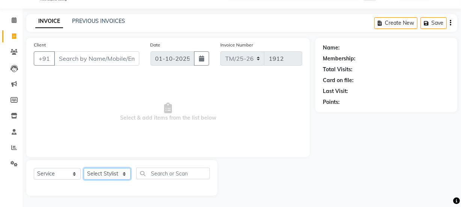
click at [109, 170] on select "Select Stylist Bhim Ram [PERSON_NAME] [PERSON_NAME] (Pooja) [PERSON_NAME] [PERS…" at bounding box center [107, 174] width 47 height 12
select select "61788"
click at [84, 168] on select "Select Stylist Bhim Ram [PERSON_NAME] [PERSON_NAME] (Pooja) [PERSON_NAME] [PERS…" at bounding box center [107, 174] width 47 height 12
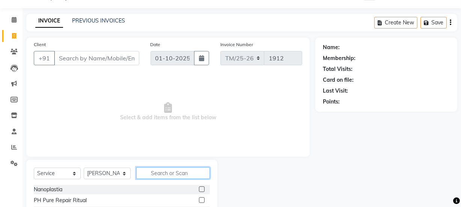
click at [162, 174] on input "text" at bounding box center [173, 173] width 74 height 12
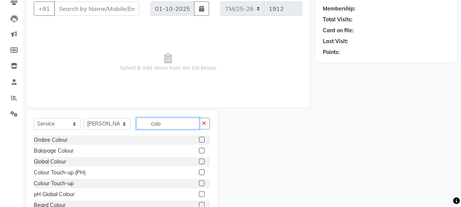
scroll to position [74, 0]
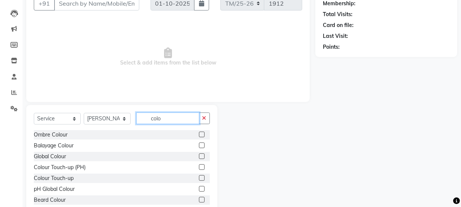
type input "colo"
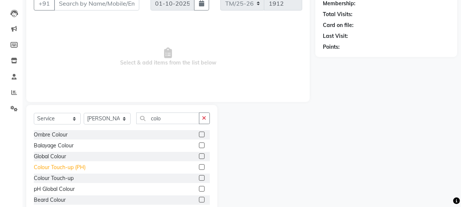
click at [40, 167] on div "Colour Touch-up (PH)" at bounding box center [60, 168] width 52 height 8
checkbox input "false"
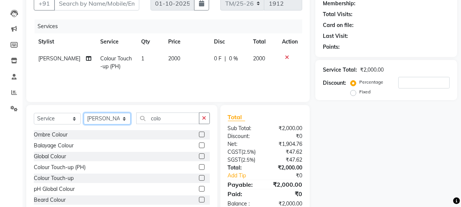
click at [102, 115] on select "Select Stylist Bhim Ram [PERSON_NAME] [PERSON_NAME] (Pooja) [PERSON_NAME] [PERS…" at bounding box center [107, 119] width 47 height 12
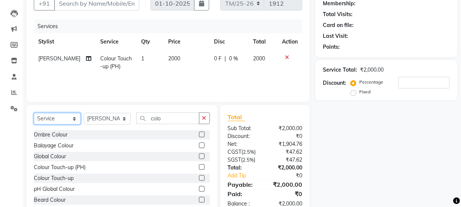
click at [57, 124] on select "Select Service Product Membership Package Voucher Prepaid Gift Card" at bounding box center [57, 119] width 47 height 12
select select "product"
click at [34, 113] on select "Select Service Product Membership Package Voucher Prepaid Gift Card" at bounding box center [57, 119] width 47 height 12
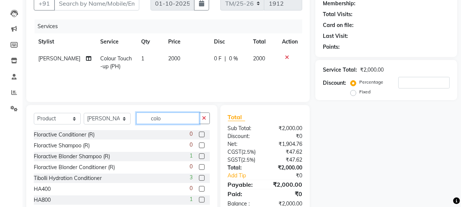
click at [177, 120] on input "colo" at bounding box center [167, 119] width 63 height 12
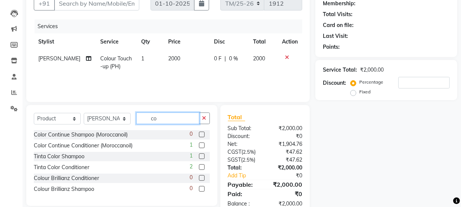
type input "c"
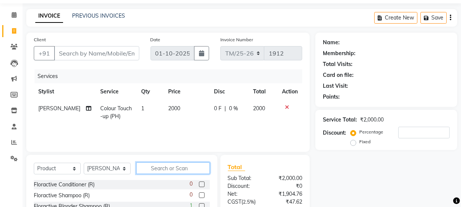
scroll to position [31, 0]
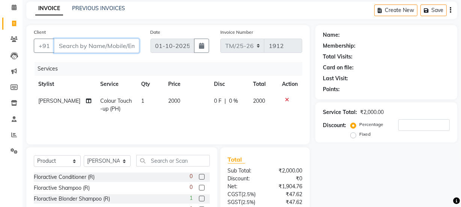
click at [112, 49] on input "Client" at bounding box center [96, 46] width 85 height 14
type input "8"
type input "0"
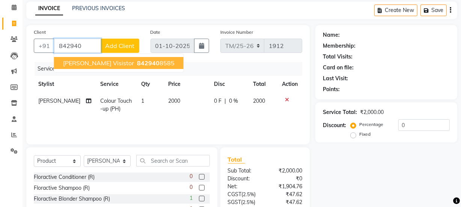
click at [137, 66] on span "842940" at bounding box center [148, 63] width 23 height 8
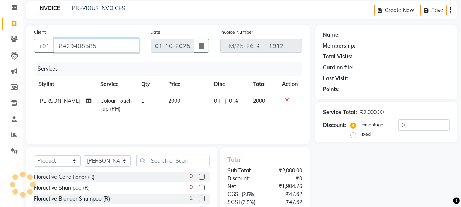
type input "8429408585"
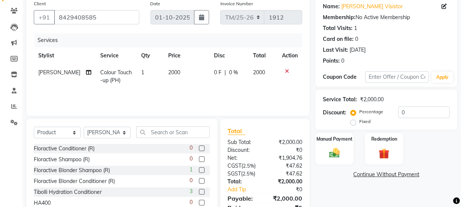
scroll to position [59, 0]
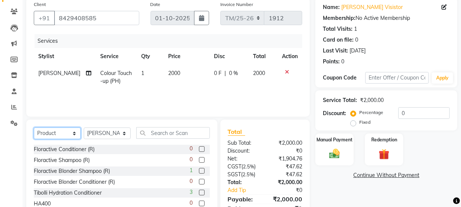
click at [50, 133] on select "Select Service Product Membership Package Voucher Prepaid Gift Card" at bounding box center [57, 134] width 47 height 12
click at [57, 129] on select "Select Service Product Membership Package Voucher Prepaid Gift Card" at bounding box center [57, 134] width 47 height 12
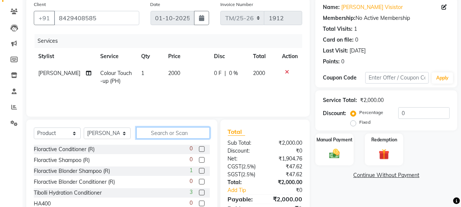
click at [176, 131] on input "text" at bounding box center [173, 133] width 74 height 12
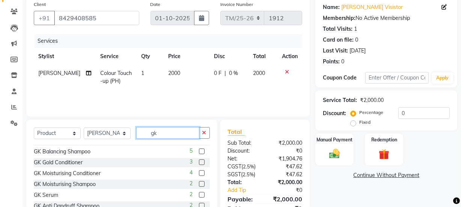
scroll to position [0, 0]
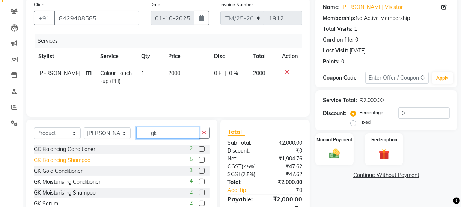
type input "gk"
click at [80, 161] on div "GK Balancing Shampoo" at bounding box center [62, 160] width 57 height 8
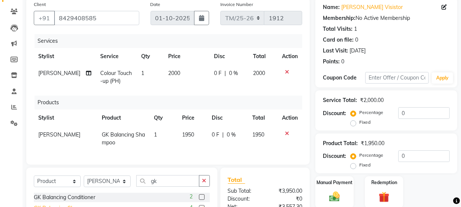
checkbox input "false"
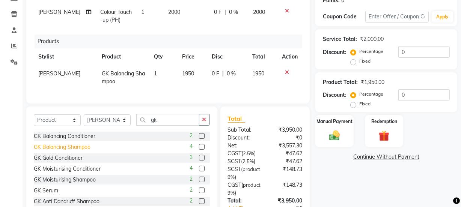
scroll to position [122, 0]
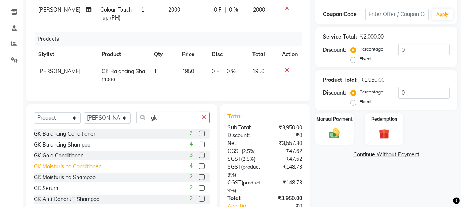
click at [93, 171] on div "GK Moisturising Conditioner" at bounding box center [67, 167] width 67 height 8
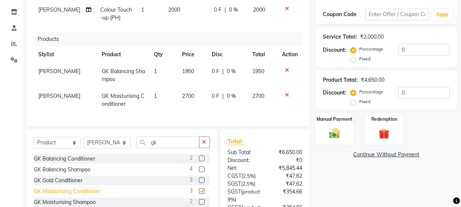
checkbox input "false"
click at [188, 98] on span "2700" at bounding box center [188, 96] width 12 height 7
select select "61788"
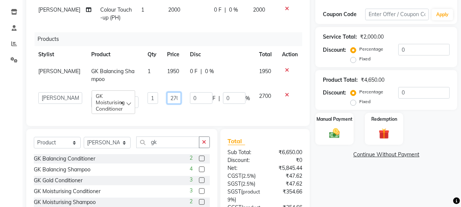
click at [173, 98] on input "2700" at bounding box center [174, 98] width 14 height 12
type input "2150"
click at [357, 191] on div "Name: [PERSON_NAME] Visistor Membership: No Active Membership Total Visits: 1 C…" at bounding box center [388, 102] width 147 height 337
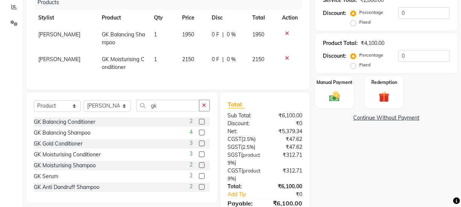
scroll to position [203, 0]
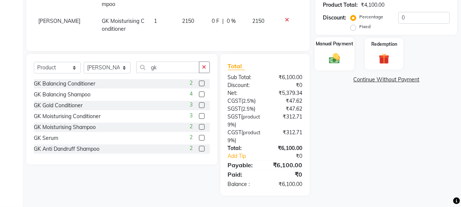
click at [328, 52] on img at bounding box center [334, 58] width 18 height 13
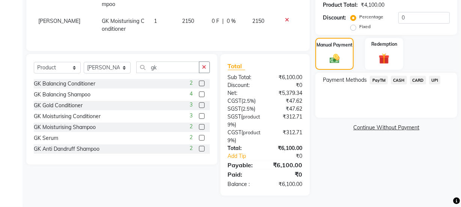
click at [401, 76] on span "CASH" at bounding box center [398, 80] width 16 height 9
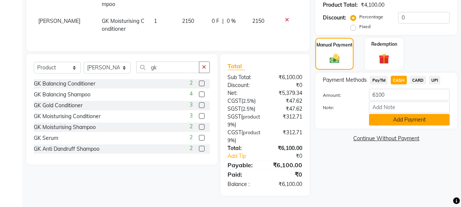
click at [410, 114] on button "Add Payment" at bounding box center [409, 120] width 81 height 12
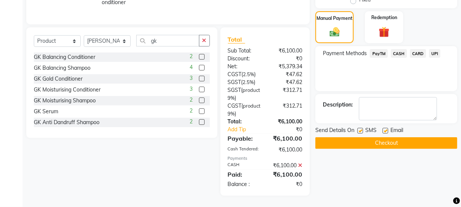
scroll to position [229, 0]
click at [386, 137] on button "Checkout" at bounding box center [386, 143] width 142 height 12
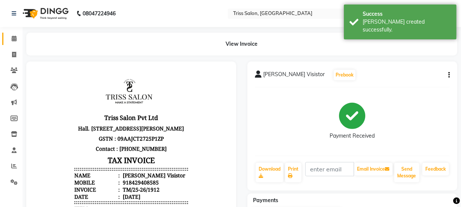
click at [12, 38] on icon at bounding box center [14, 39] width 5 height 6
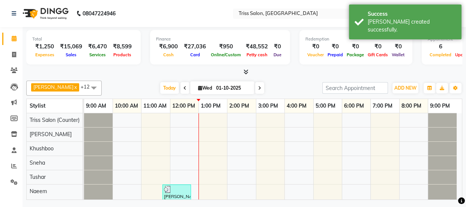
click at [246, 73] on icon at bounding box center [245, 72] width 5 height 6
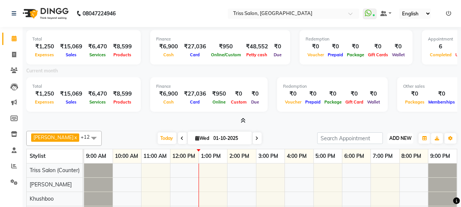
click at [405, 133] on button "ADD NEW Toggle Dropdown" at bounding box center [400, 138] width 26 height 11
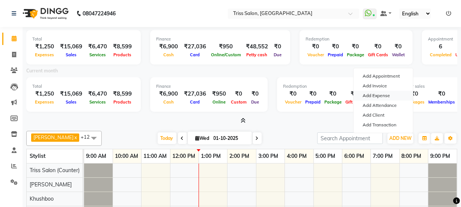
click at [387, 97] on link "Add Expense" at bounding box center [382, 96] width 59 height 10
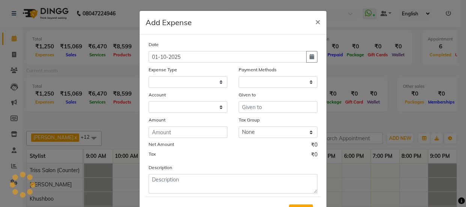
select select
select select "1"
select select "2476"
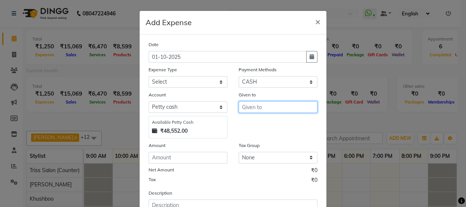
click at [253, 109] on input "text" at bounding box center [278, 107] width 79 height 12
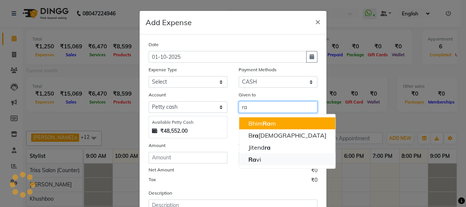
click at [258, 162] on ngb-highlight "Ra vi" at bounding box center [254, 160] width 13 height 8
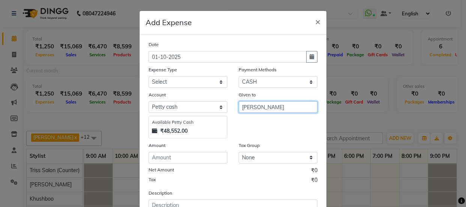
type input "[PERSON_NAME]"
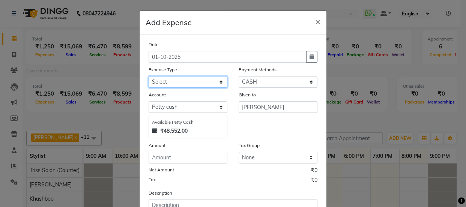
click at [192, 78] on select "Select Bank Deposit Cash Handover CLIENT TIP TO STAFF Client Welfare Conveyance…" at bounding box center [188, 82] width 79 height 12
select select "3279"
click at [149, 77] on select "Select Bank Deposit Cash Handover CLIENT TIP TO STAFF Client Welfare Conveyance…" at bounding box center [188, 82] width 79 height 12
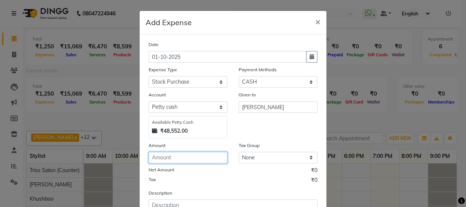
click at [191, 157] on input "number" at bounding box center [188, 158] width 79 height 12
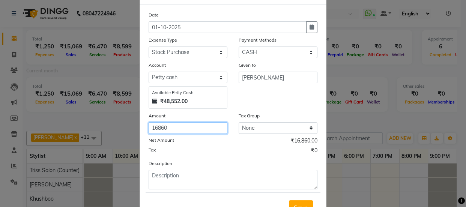
scroll to position [32, 0]
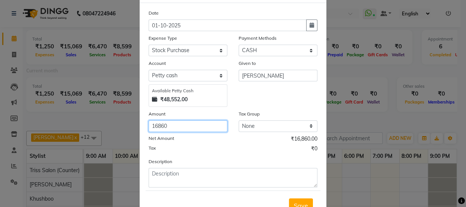
type input "16860"
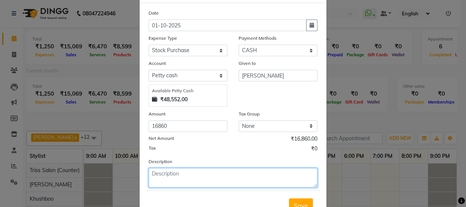
click at [219, 183] on textarea at bounding box center [233, 178] width 169 height 20
type textarea "m"
type textarea "k"
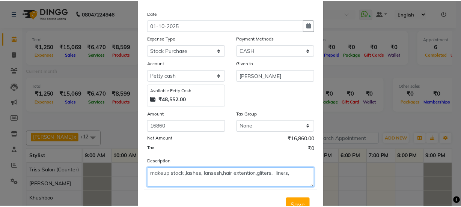
scroll to position [62, 0]
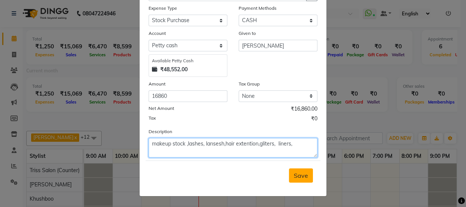
type textarea "makeup stock ,lashes, lansesh,hair extention,gliters, liners,"
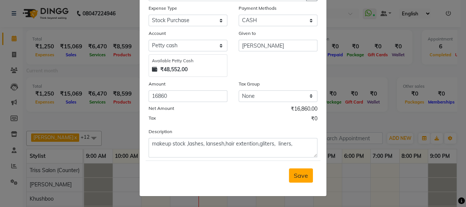
click at [302, 176] on span "Save" at bounding box center [301, 176] width 14 height 8
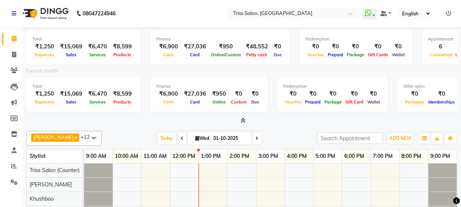
click at [12, 176] on div at bounding box center [22, 184] width 23 height 23
click at [19, 184] on span at bounding box center [14, 182] width 13 height 9
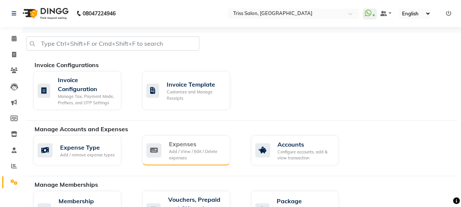
click at [192, 152] on div "Add / View / Edit / Delete expenses" at bounding box center [196, 155] width 55 height 12
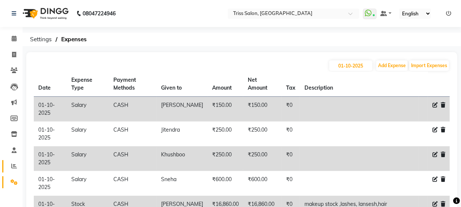
click at [12, 165] on icon at bounding box center [14, 166] width 6 height 6
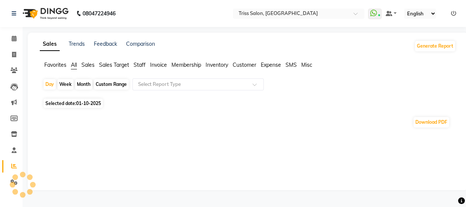
click at [12, 183] on div at bounding box center [12, 184] width 5 height 5
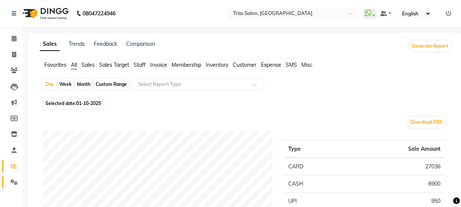
click at [11, 180] on icon at bounding box center [14, 182] width 7 height 6
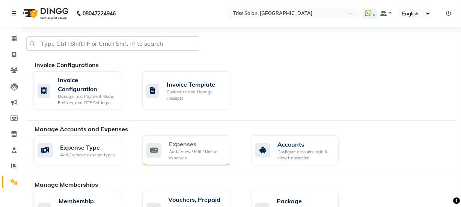
click at [176, 151] on div "Add / View / Edit / Delete expenses" at bounding box center [196, 155] width 55 height 12
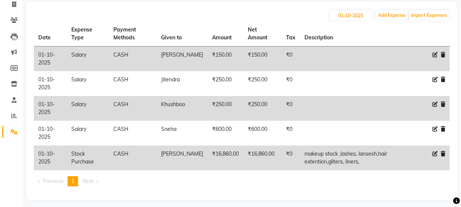
scroll to position [54, 0]
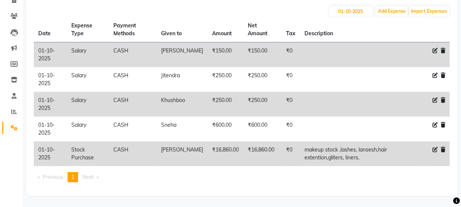
click at [433, 150] on icon at bounding box center [434, 149] width 5 height 5
select select "3279"
select select "1"
select select "2476"
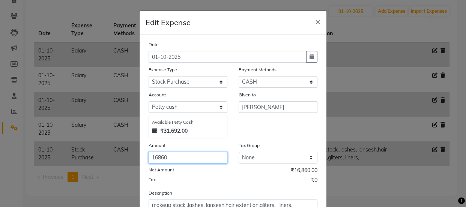
click at [189, 161] on input "16860" at bounding box center [188, 158] width 79 height 12
type input "1"
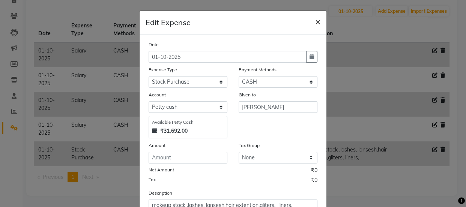
click at [311, 24] on button "×" at bounding box center [317, 21] width 17 height 21
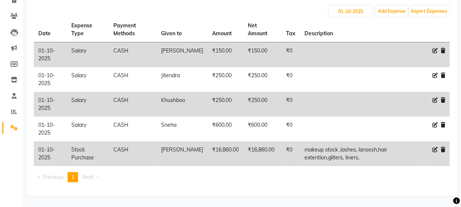
click at [435, 152] on span at bounding box center [434, 150] width 5 height 8
select select "3279"
select select "1"
select select "2476"
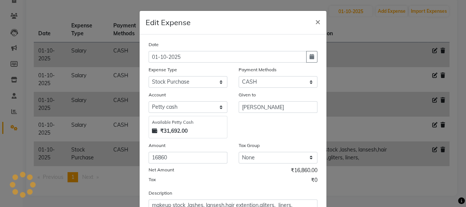
click at [431, 152] on ngb-modal-window "Edit Expense × Date [DATE] Expense Type Select Bank Deposit Cash Handover CLIEN…" at bounding box center [233, 103] width 466 height 207
click at [315, 23] on span "×" at bounding box center [317, 21] width 5 height 11
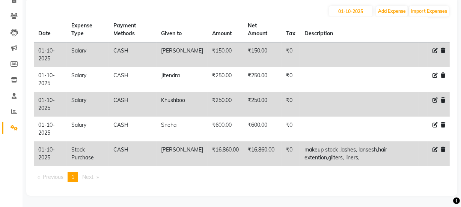
click at [441, 150] on icon at bounding box center [442, 149] width 5 height 5
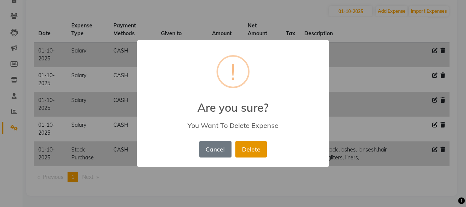
click at [252, 150] on button "Delete" at bounding box center [251, 149] width 32 height 17
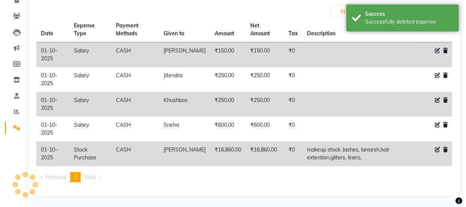
scroll to position [0, 0]
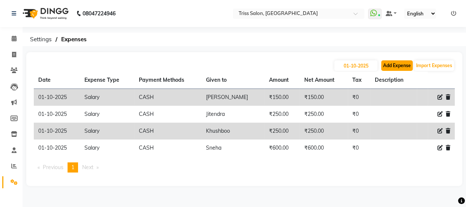
click at [398, 63] on button "Add Expense" at bounding box center [397, 65] width 32 height 11
select select "1"
select select "2476"
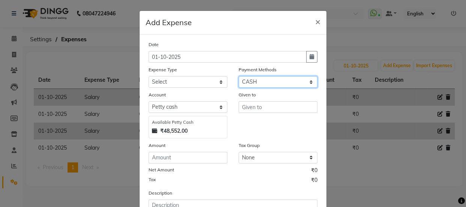
click at [274, 81] on select "Select PayTM CASH Prepaid CARD Voucher UPI Package Gift Card" at bounding box center [278, 82] width 79 height 12
click at [239, 77] on select "Select PayTM CASH Prepaid CARD Voucher UPI Package Gift Card" at bounding box center [278, 82] width 79 height 12
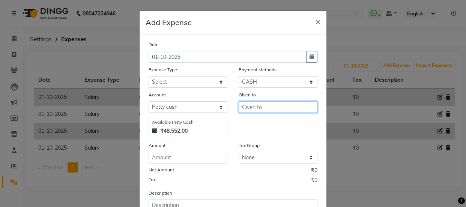
click at [266, 105] on input "text" at bounding box center [278, 107] width 79 height 12
type input "t"
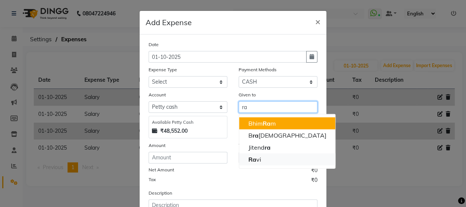
click at [257, 162] on ngb-highlight "Ra vi" at bounding box center [254, 160] width 13 height 8
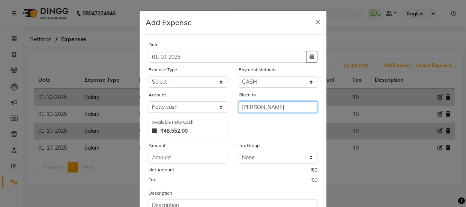
type input "[PERSON_NAME]"
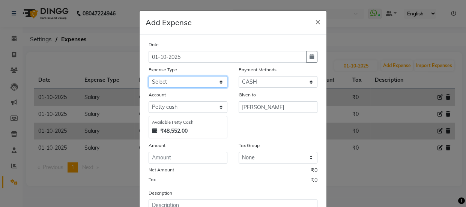
click at [198, 81] on select "Select Bank Deposit Cash Handover CLIENT TIP TO STAFF Client Welfare Conveyance…" at bounding box center [188, 82] width 79 height 12
select select "3279"
click at [149, 77] on select "Select Bank Deposit Cash Handover CLIENT TIP TO STAFF Client Welfare Conveyance…" at bounding box center [188, 82] width 79 height 12
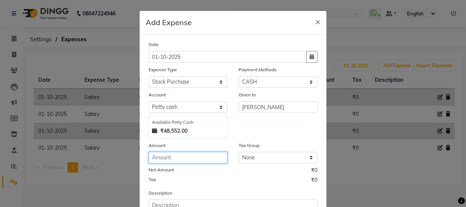
click at [189, 158] on input "number" at bounding box center [188, 158] width 79 height 12
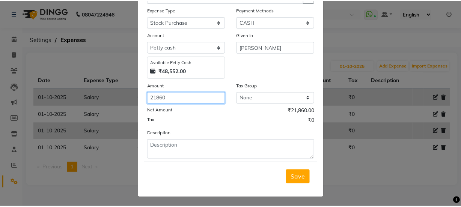
scroll to position [60, 0]
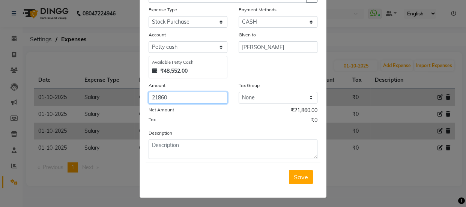
type input "21860"
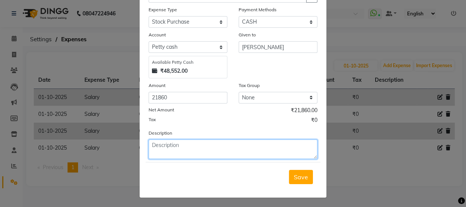
click at [204, 154] on textarea at bounding box center [233, 150] width 169 height 20
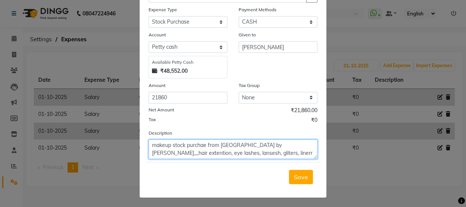
type textarea "makeup stock purchae from [GEOGRAPHIC_DATA] by [PERSON_NAME],,,,hair extention,…"
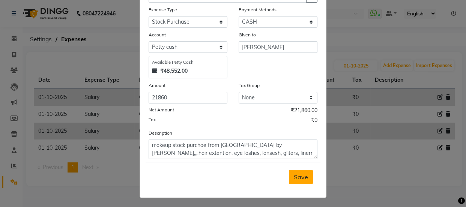
click at [299, 179] on span "Save" at bounding box center [301, 177] width 14 height 8
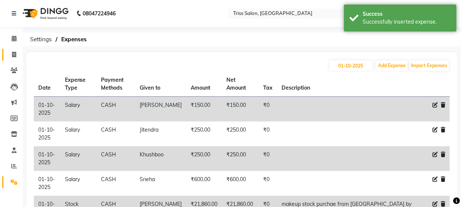
click at [15, 59] on link "Invoice" at bounding box center [11, 55] width 18 height 12
select select "service"
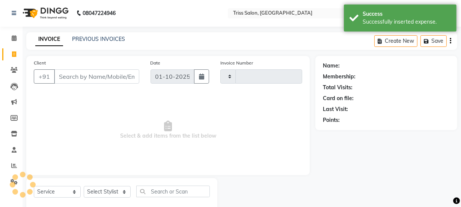
scroll to position [19, 0]
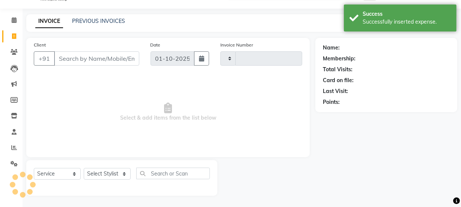
click at [18, 38] on span at bounding box center [14, 36] width 13 height 9
select select "service"
select select "4304"
type input "1913"
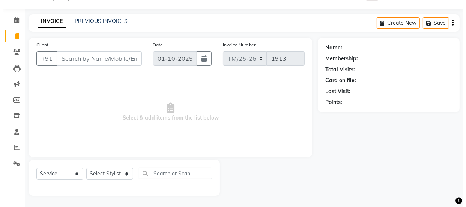
scroll to position [0, 0]
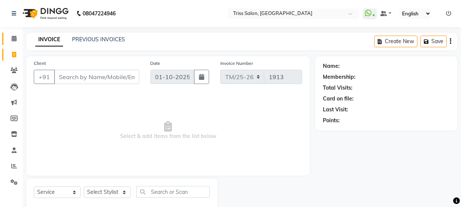
click at [8, 38] on span at bounding box center [14, 39] width 13 height 9
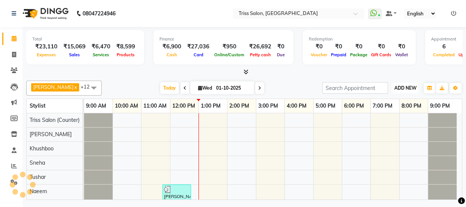
click at [412, 90] on span "ADD NEW" at bounding box center [405, 88] width 22 height 6
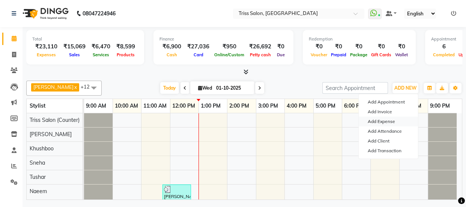
click at [390, 122] on link "Add Expense" at bounding box center [388, 122] width 59 height 10
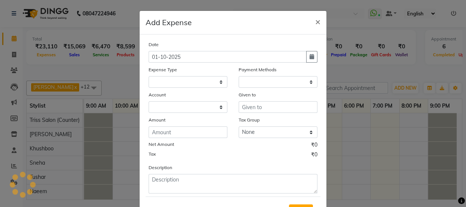
select select
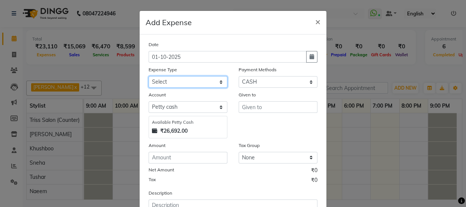
click at [205, 82] on select "Select Bank Deposit Cash Handover CLIENT TIP TO STAFF Client Welfare Conveyance…" at bounding box center [188, 82] width 79 height 12
click at [149, 77] on select "Select Bank Deposit Cash Handover CLIENT TIP TO STAFF Client Welfare Conveyance…" at bounding box center [188, 82] width 79 height 12
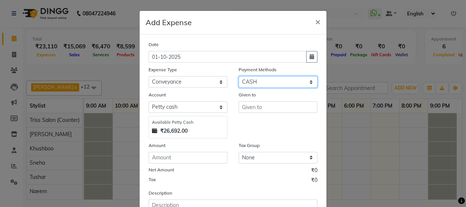
click at [272, 82] on select "Select PayTM CASH Prepaid CARD Voucher UPI Package Gift Card" at bounding box center [278, 82] width 79 height 12
click at [275, 81] on select "Select PayTM CASH Prepaid CARD Voucher UPI Package Gift Card" at bounding box center [278, 82] width 79 height 12
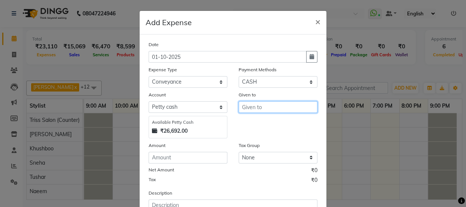
click at [275, 109] on input "text" at bounding box center [278, 107] width 79 height 12
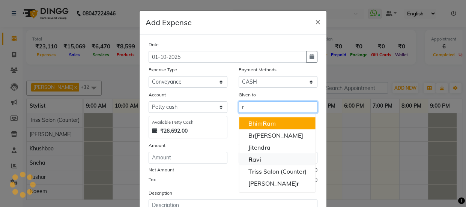
click at [259, 161] on button "R avi" at bounding box center [277, 159] width 76 height 12
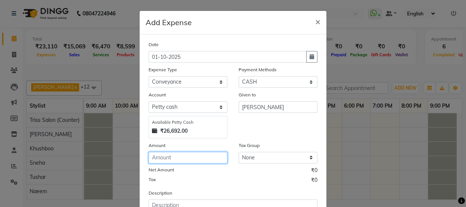
click at [191, 161] on input "number" at bounding box center [188, 158] width 79 height 12
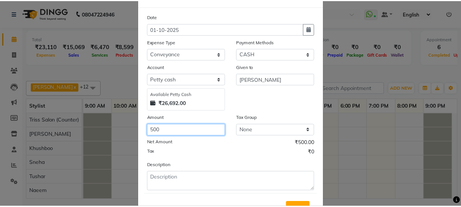
scroll to position [33, 0]
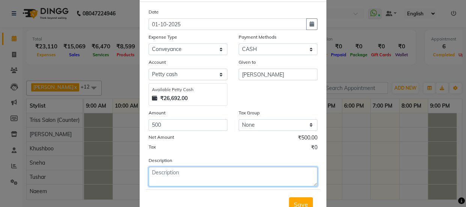
click at [214, 176] on textarea at bounding box center [233, 177] width 169 height 20
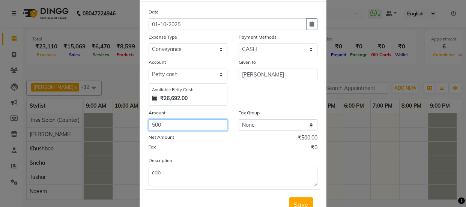
click at [177, 123] on input "500" at bounding box center [188, 125] width 79 height 12
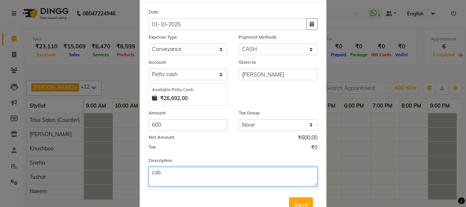
click at [179, 171] on textarea "cab" at bounding box center [233, 177] width 169 height 20
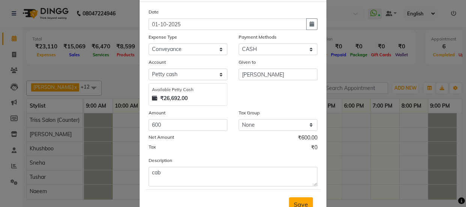
click at [297, 201] on span "Save" at bounding box center [301, 205] width 14 height 8
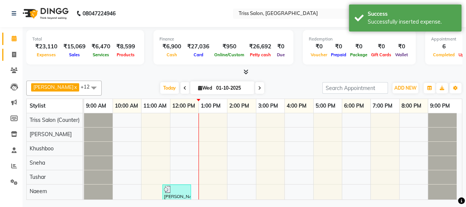
click at [16, 56] on icon at bounding box center [14, 55] width 4 height 6
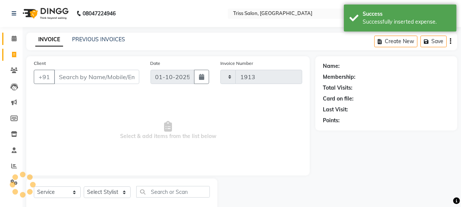
click at [12, 36] on icon at bounding box center [14, 39] width 5 height 6
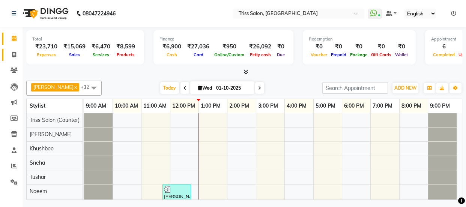
click at [9, 55] on span at bounding box center [14, 55] width 13 height 9
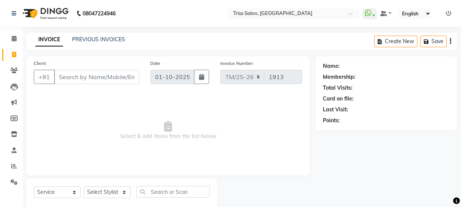
click at [106, 74] on input "Client" at bounding box center [96, 77] width 85 height 14
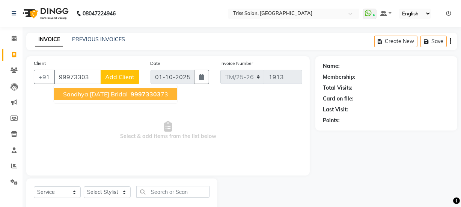
click at [146, 93] on span "99973303" at bounding box center [146, 94] width 30 height 8
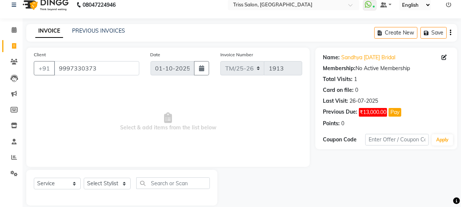
scroll to position [19, 0]
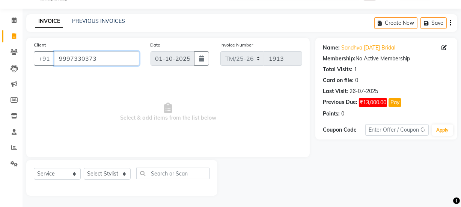
click at [113, 56] on input "9997330373" at bounding box center [96, 58] width 85 height 14
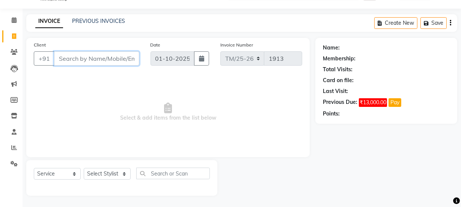
click at [75, 60] on input "Client" at bounding box center [96, 58] width 85 height 14
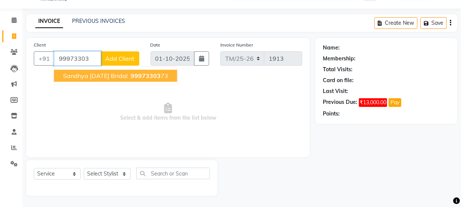
click at [155, 79] on ngb-highlight "99973303 73" at bounding box center [148, 76] width 39 height 8
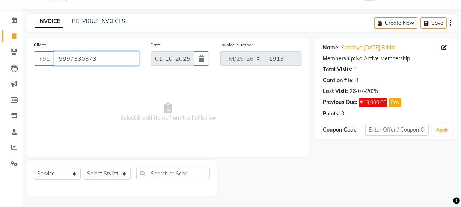
click at [108, 59] on input "9997330373" at bounding box center [96, 58] width 85 height 14
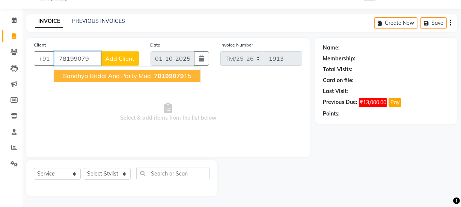
click at [176, 75] on span "78199079" at bounding box center [169, 76] width 30 height 8
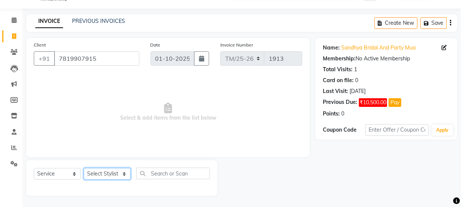
click at [110, 168] on select "Select Stylist Bhim Ram [PERSON_NAME] [PERSON_NAME] (Pooja) [PERSON_NAME] [PERS…" at bounding box center [107, 174] width 47 height 12
click at [264, 130] on span "Select & add items from the list below" at bounding box center [168, 112] width 268 height 75
click at [104, 176] on select "Select Stylist Bhim Ram [PERSON_NAME] [PERSON_NAME] (Pooja) [PERSON_NAME] [PERS…" at bounding box center [107, 174] width 47 height 12
click at [84, 168] on select "Select Stylist Bhim Ram [PERSON_NAME] [PERSON_NAME] (Pooja) [PERSON_NAME] [PERS…" at bounding box center [107, 174] width 47 height 12
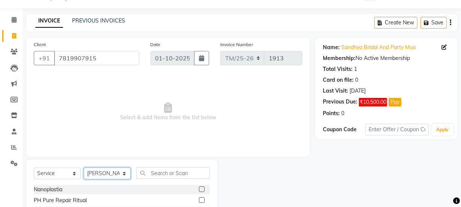
click at [110, 171] on select "Select Stylist Bhim Ram [PERSON_NAME] [PERSON_NAME] (Pooja) [PERSON_NAME] [PERS…" at bounding box center [107, 174] width 47 height 12
click at [110, 174] on select "Select Stylist Bhim Ram [PERSON_NAME] [PERSON_NAME] (Pooja) [PERSON_NAME] [PERS…" at bounding box center [107, 174] width 47 height 12
click at [51, 173] on select "Select Service Product Membership Package Voucher Prepaid Gift Card" at bounding box center [57, 174] width 47 height 12
click at [34, 168] on select "Select Service Product Membership Package Voucher Prepaid Gift Card" at bounding box center [57, 174] width 47 height 12
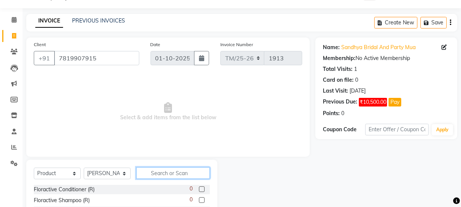
click at [158, 174] on input "text" at bounding box center [173, 173] width 74 height 12
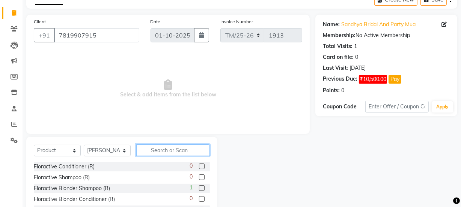
scroll to position [62, 0]
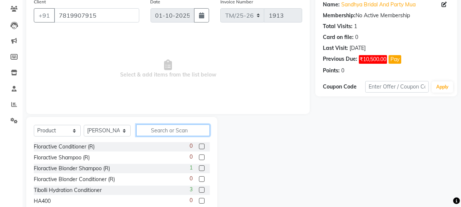
click at [171, 132] on input "text" at bounding box center [173, 131] width 74 height 12
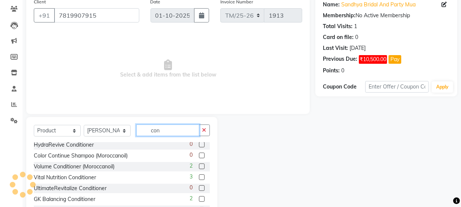
scroll to position [44, 0]
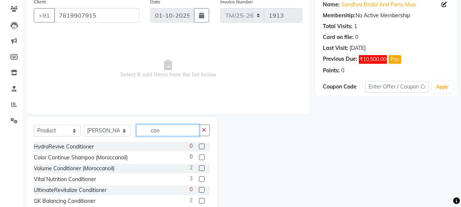
click at [176, 132] on input "con" at bounding box center [167, 131] width 63 height 12
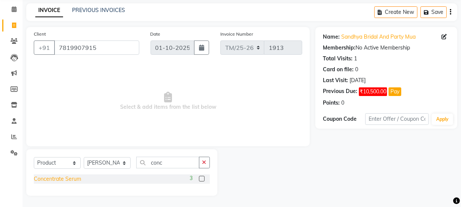
click at [57, 178] on div "Concentrate Serum" at bounding box center [57, 179] width 47 height 8
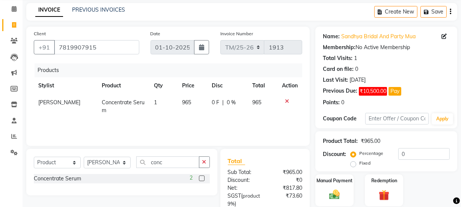
click at [182, 104] on span "965" at bounding box center [186, 102] width 9 height 7
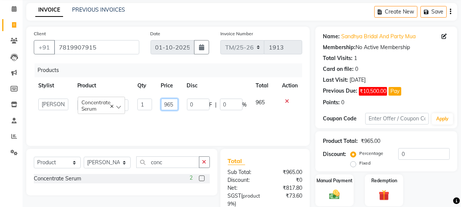
click at [173, 105] on input "965" at bounding box center [169, 105] width 17 height 12
click at [174, 165] on input "conc" at bounding box center [167, 162] width 63 height 12
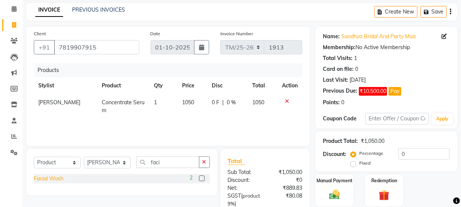
click at [56, 180] on div "Facial Wash" at bounding box center [49, 179] width 30 height 8
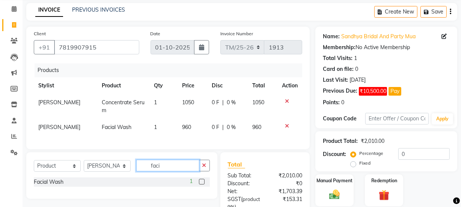
click at [175, 171] on input "faci" at bounding box center [167, 166] width 63 height 12
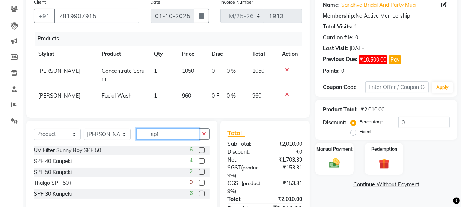
scroll to position [63, 0]
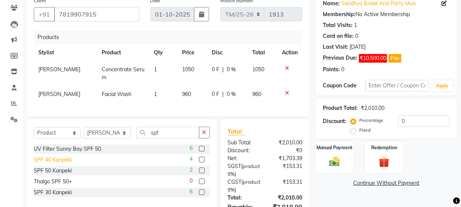
click at [56, 164] on div "SPF 40 Kanpeki" at bounding box center [53, 160] width 38 height 8
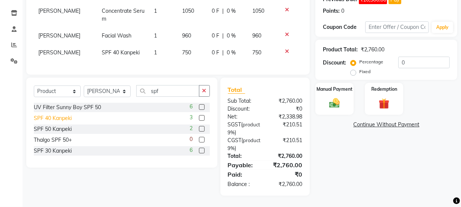
scroll to position [126, 0]
click at [415, 59] on input "0" at bounding box center [423, 63] width 51 height 12
click at [338, 97] on img at bounding box center [334, 103] width 18 height 13
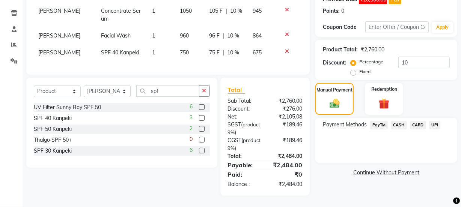
click at [397, 121] on span "CASH" at bounding box center [398, 125] width 16 height 9
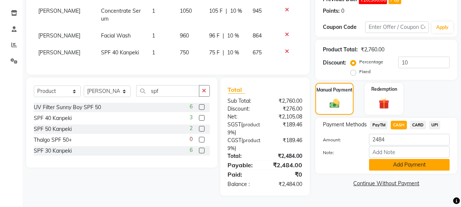
click at [408, 161] on button "Add Payment" at bounding box center [409, 165] width 81 height 12
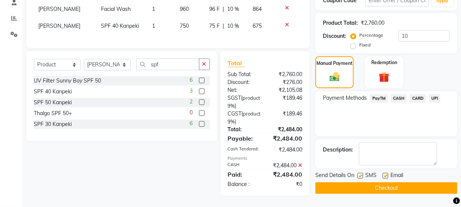
scroll to position [153, 0]
click at [403, 182] on button "Checkout" at bounding box center [386, 188] width 142 height 12
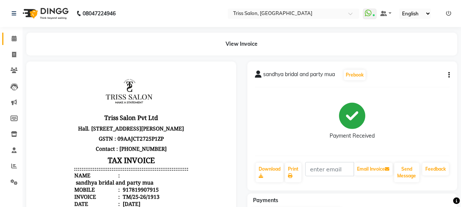
click at [12, 41] on icon at bounding box center [14, 39] width 5 height 6
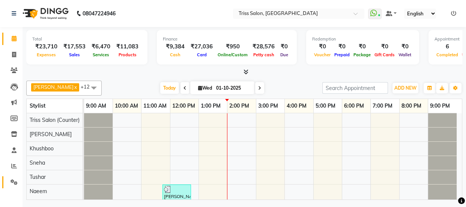
click at [9, 183] on span at bounding box center [14, 182] width 13 height 9
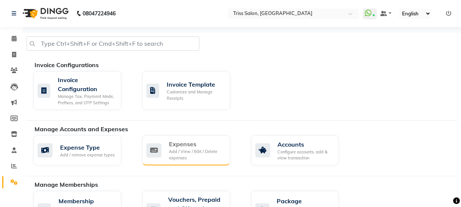
click at [176, 155] on div "Add / View / Edit / Delete expenses" at bounding box center [196, 155] width 55 height 12
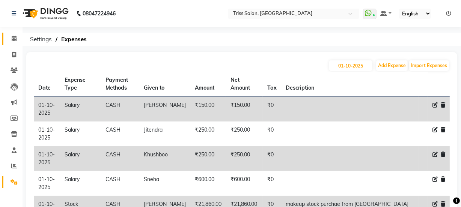
click at [12, 41] on icon at bounding box center [14, 39] width 5 height 6
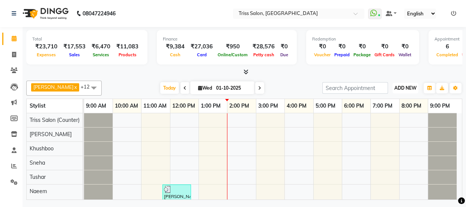
click at [405, 89] on span "ADD NEW" at bounding box center [405, 88] width 22 height 6
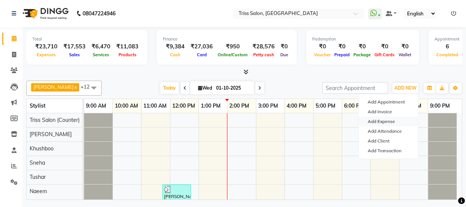
click at [393, 121] on link "Add Expense" at bounding box center [388, 122] width 59 height 10
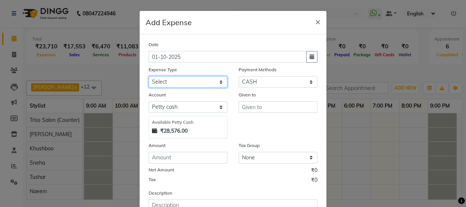
click at [191, 84] on select "Select Bank Deposit Cash Handover CLIENT TIP TO STAFF Client Welfare Conveyance…" at bounding box center [188, 82] width 79 height 12
click at [149, 77] on select "Select Bank Deposit Cash Handover CLIENT TIP TO STAFF Client Welfare Conveyance…" at bounding box center [188, 82] width 79 height 12
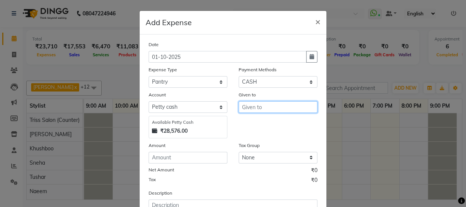
click at [259, 109] on input "text" at bounding box center [278, 107] width 79 height 12
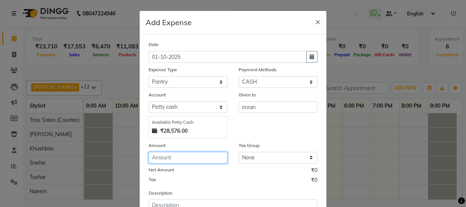
click at [176, 160] on input "number" at bounding box center [188, 158] width 79 height 12
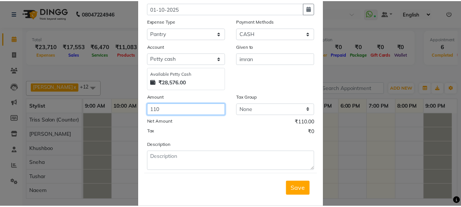
scroll to position [53, 0]
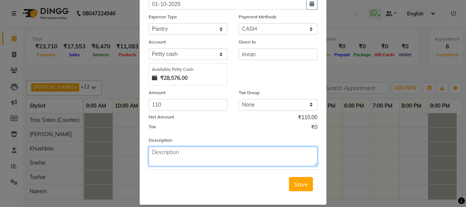
click at [209, 155] on textarea at bounding box center [233, 157] width 169 height 20
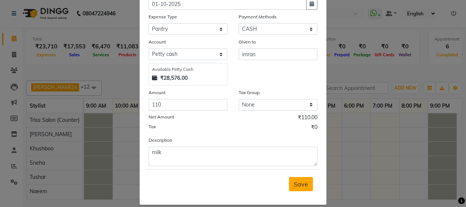
click at [297, 185] on span "Save" at bounding box center [301, 184] width 14 height 8
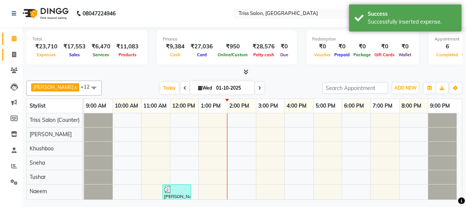
click at [12, 54] on icon at bounding box center [14, 55] width 4 height 6
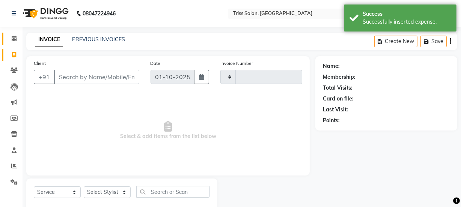
click at [10, 35] on span at bounding box center [14, 39] width 13 height 9
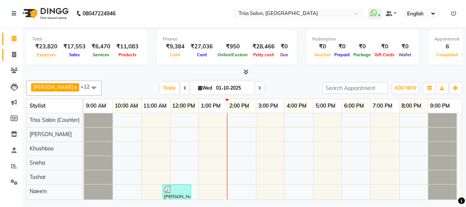
click at [17, 56] on span at bounding box center [14, 55] width 13 height 9
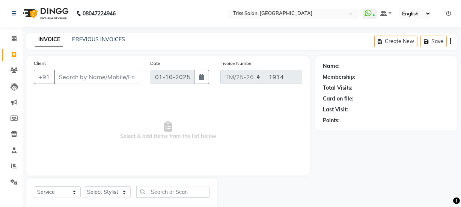
click at [19, 202] on div "Calendar Invoice Clients Leads Marketing Members Inventory Staff Reports Settin…" at bounding box center [50, 117] width 101 height 193
click at [111, 197] on select "Select Stylist Bhim Ram [PERSON_NAME] [PERSON_NAME] (Pooja) [PERSON_NAME] [PERS…" at bounding box center [107, 192] width 47 height 12
click at [84, 186] on select "Select Stylist Bhim Ram [PERSON_NAME] [PERSON_NAME] (Pooja) [PERSON_NAME] [PERS…" at bounding box center [107, 192] width 47 height 12
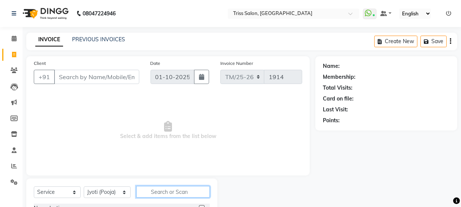
click at [165, 191] on input "text" at bounding box center [173, 192] width 74 height 12
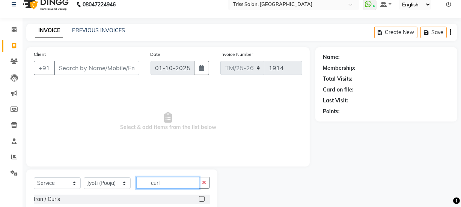
scroll to position [30, 0]
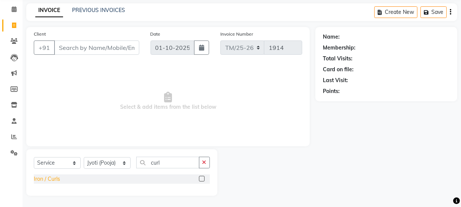
click at [39, 180] on div "Iron / Curls" at bounding box center [47, 179] width 26 height 8
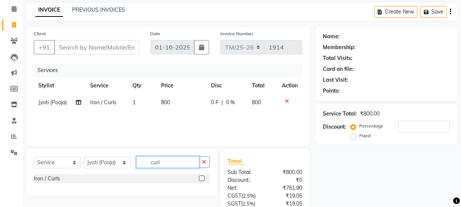
click at [165, 162] on input "curl" at bounding box center [167, 162] width 63 height 12
click at [39, 180] on div "Saree Draping" at bounding box center [51, 179] width 35 height 8
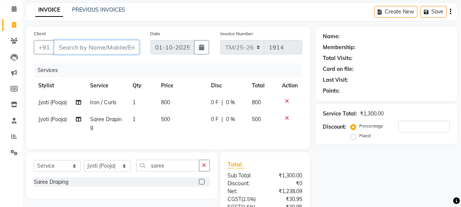
click at [86, 51] on input "Client" at bounding box center [96, 47] width 85 height 14
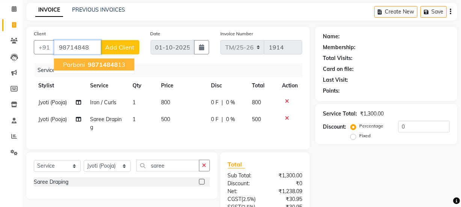
click at [114, 66] on span "98714848" at bounding box center [103, 65] width 30 height 8
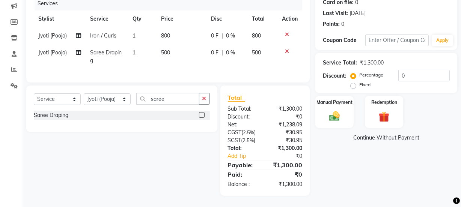
scroll to position [102, 0]
click at [335, 110] on img at bounding box center [334, 116] width 17 height 12
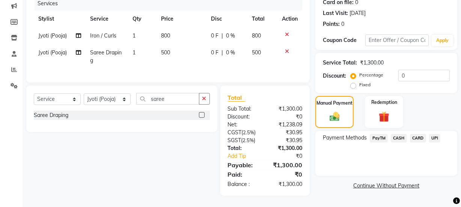
click at [436, 134] on span "UPI" at bounding box center [435, 138] width 12 height 9
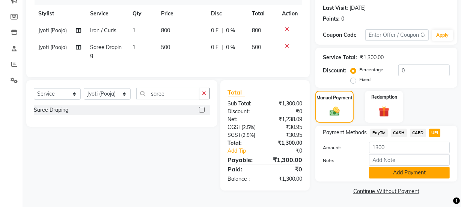
click at [413, 172] on button "Add Payment" at bounding box center [409, 173] width 81 height 12
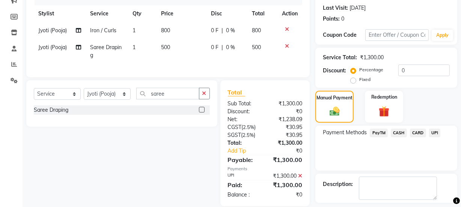
click at [299, 179] on icon at bounding box center [300, 175] width 4 height 5
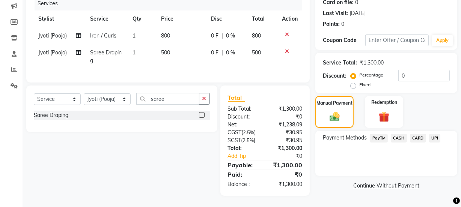
click at [375, 134] on span "PayTM" at bounding box center [378, 138] width 18 height 9
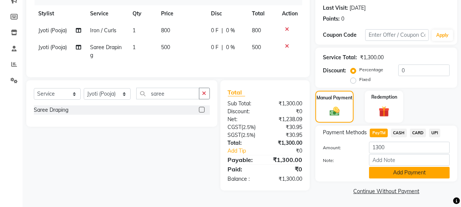
click at [402, 175] on button "Add Payment" at bounding box center [409, 173] width 81 height 12
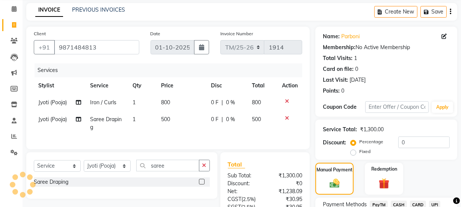
scroll to position [27, 0]
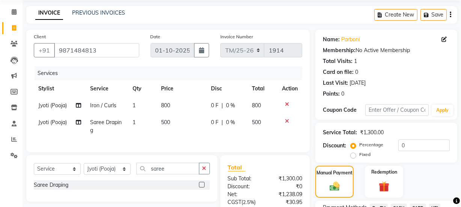
click at [162, 105] on span "800" at bounding box center [165, 105] width 9 height 7
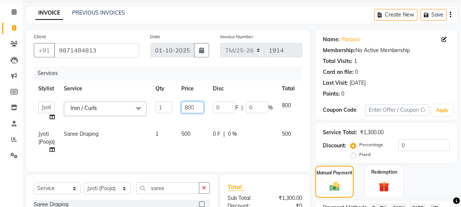
click at [196, 108] on input "800" at bounding box center [192, 108] width 23 height 12
click at [260, 86] on tr "Stylist Service Qty Price Disc Total Action" at bounding box center [179, 88] width 290 height 17
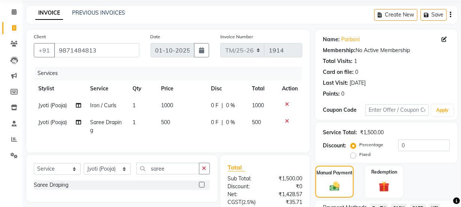
click at [222, 106] on span "|" at bounding box center [222, 106] width 2 height 8
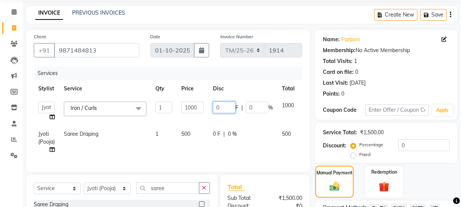
click at [226, 107] on input "0" at bounding box center [224, 108] width 23 height 12
click at [267, 90] on tr "Stylist Service Qty Price Disc Total Action" at bounding box center [179, 88] width 290 height 17
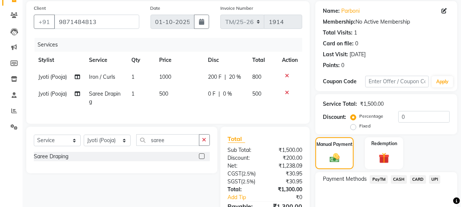
scroll to position [134, 0]
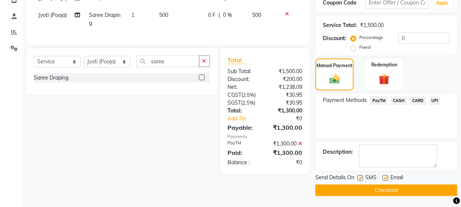
click at [300, 146] on icon at bounding box center [300, 143] width 4 height 5
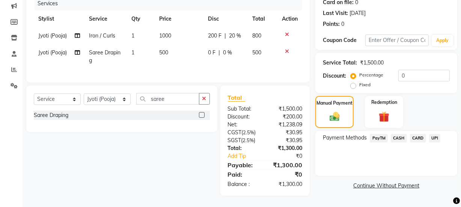
scroll to position [102, 0]
click at [379, 134] on span "PayTM" at bounding box center [378, 138] width 18 height 9
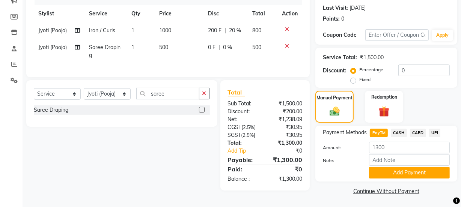
scroll to position [103, 0]
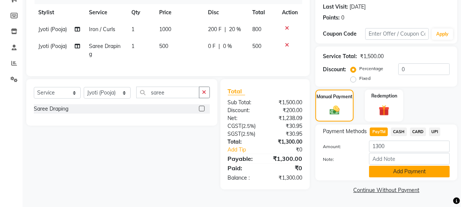
click at [384, 168] on button "Add Payment" at bounding box center [409, 172] width 81 height 12
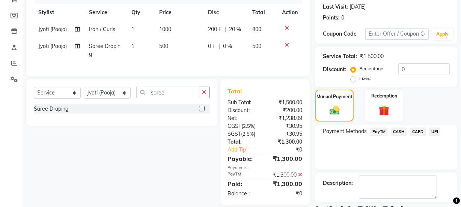
scroll to position [134, 0]
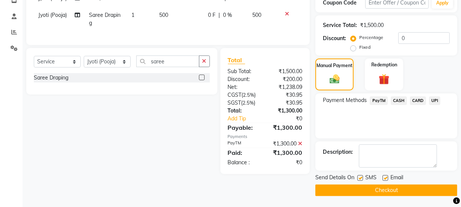
click at [396, 195] on button "Checkout" at bounding box center [386, 191] width 142 height 12
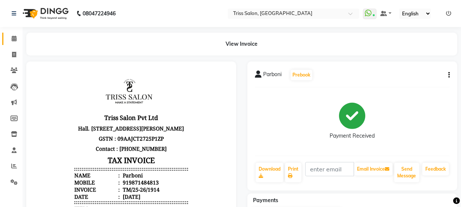
click at [15, 43] on link "Calendar" at bounding box center [11, 39] width 18 height 12
